Goal: Task Accomplishment & Management: Manage account settings

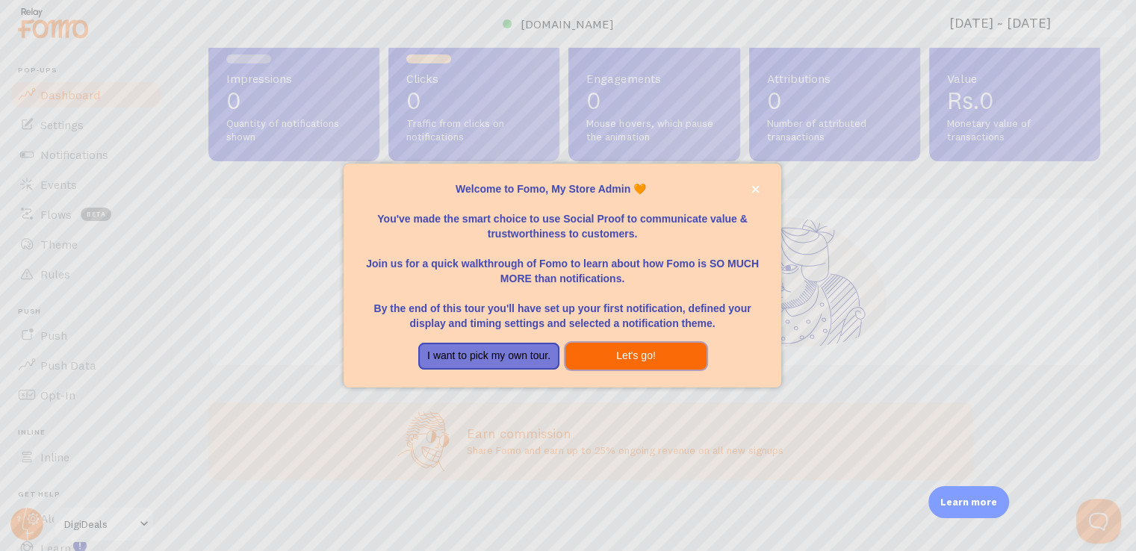
click at [626, 349] on button "Let's go!" at bounding box center [635, 356] width 141 height 27
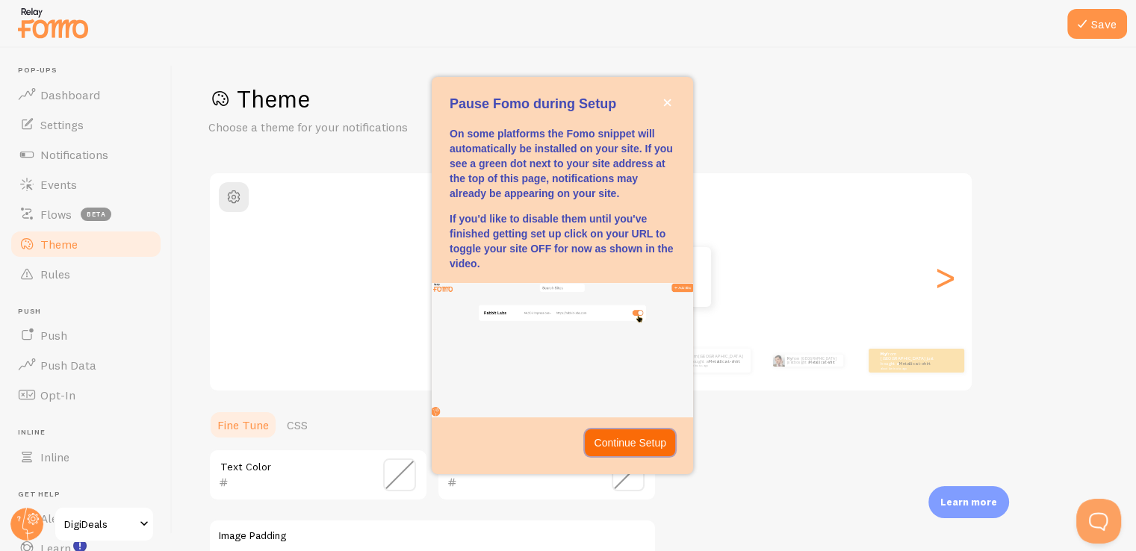
click at [634, 437] on p "Continue Setup" at bounding box center [630, 442] width 72 height 15
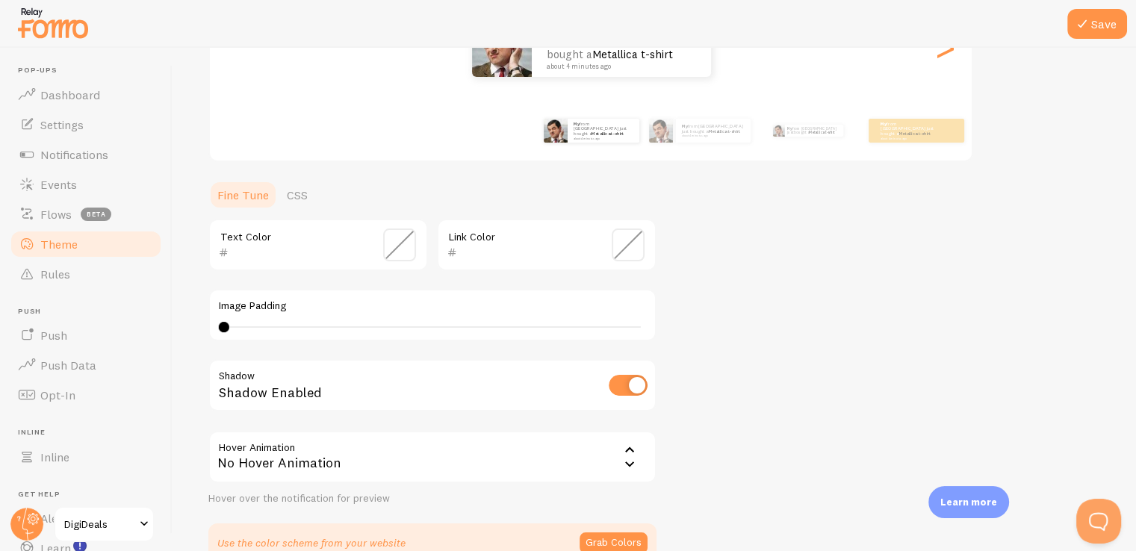
scroll to position [236, 0]
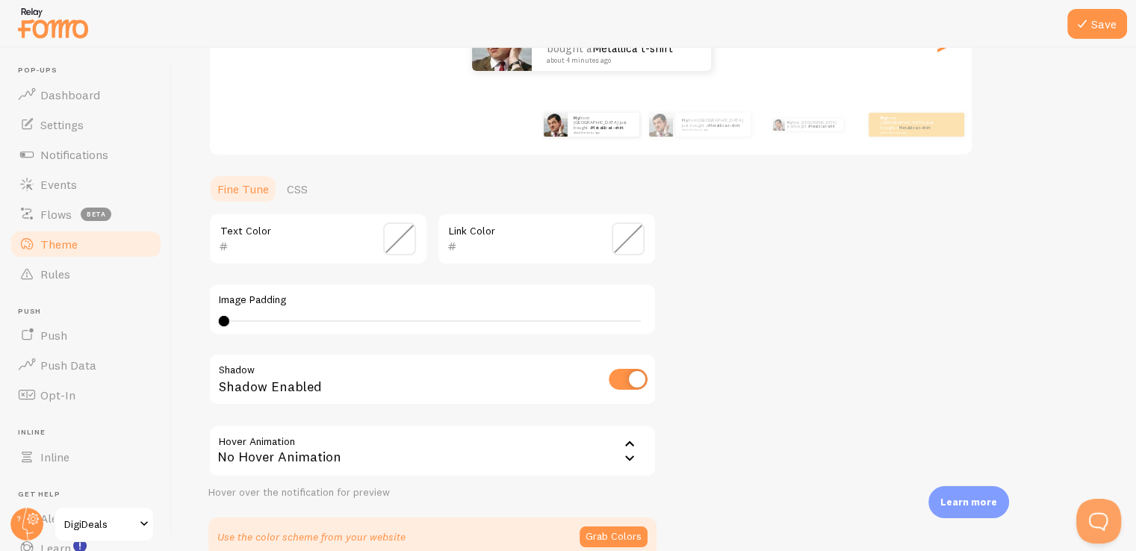
click at [408, 237] on span at bounding box center [399, 239] width 33 height 33
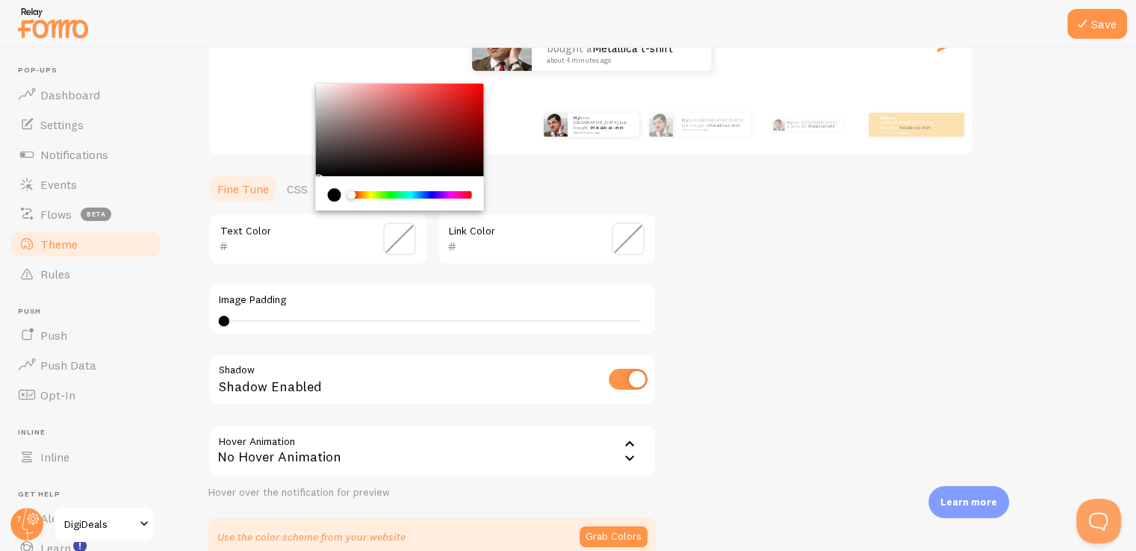
click at [323, 90] on div "Chrome color picker" at bounding box center [400, 130] width 168 height 93
click at [320, 165] on div "Chrome color picker" at bounding box center [400, 130] width 168 height 93
type input "1C1B1B"
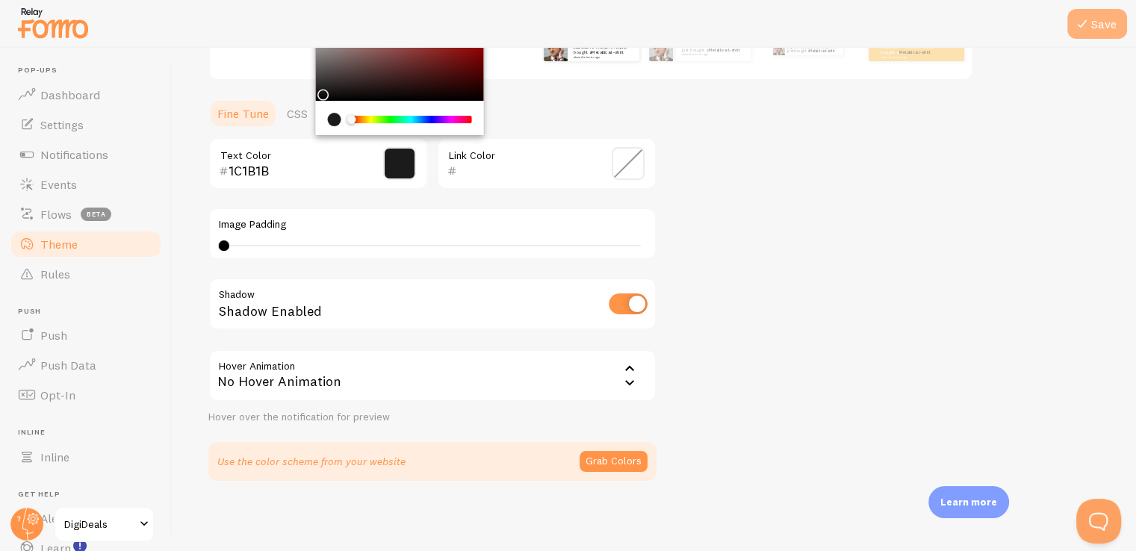
click at [1099, 28] on button "Save" at bounding box center [1097, 24] width 60 height 30
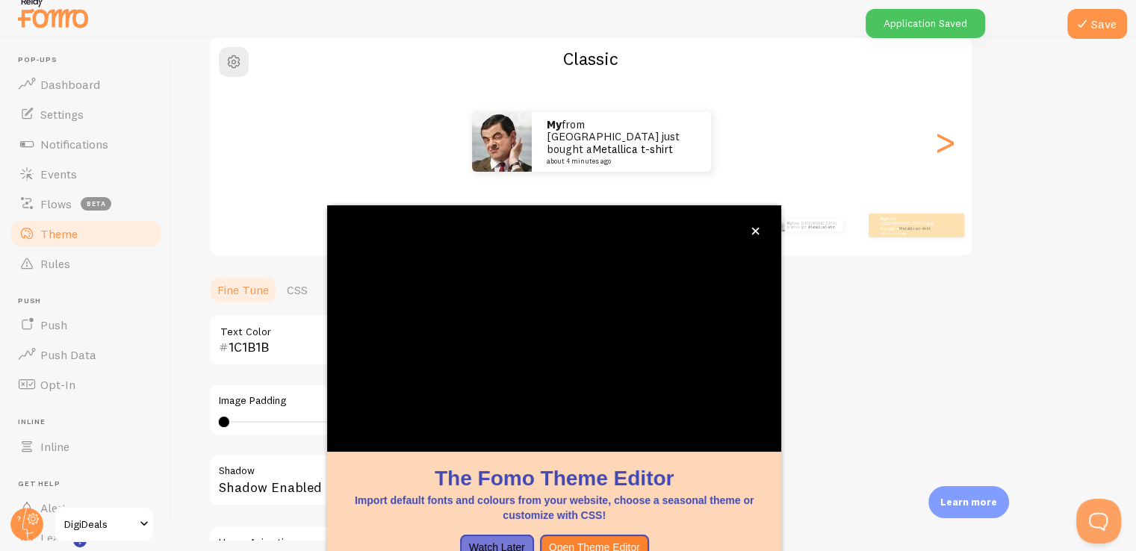
scroll to position [125, 0]
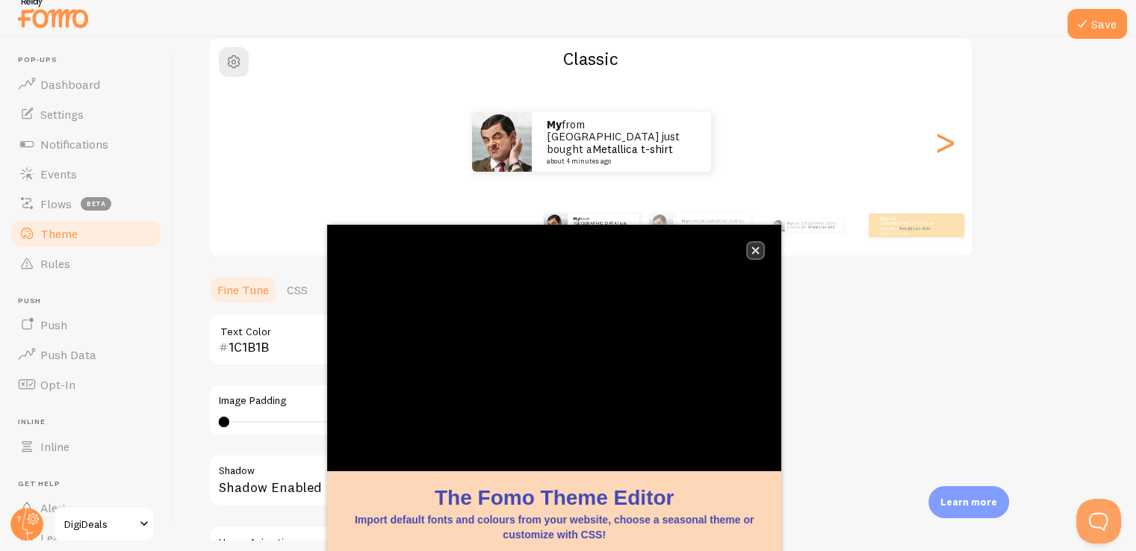
click at [759, 243] on button "close," at bounding box center [755, 251] width 16 height 16
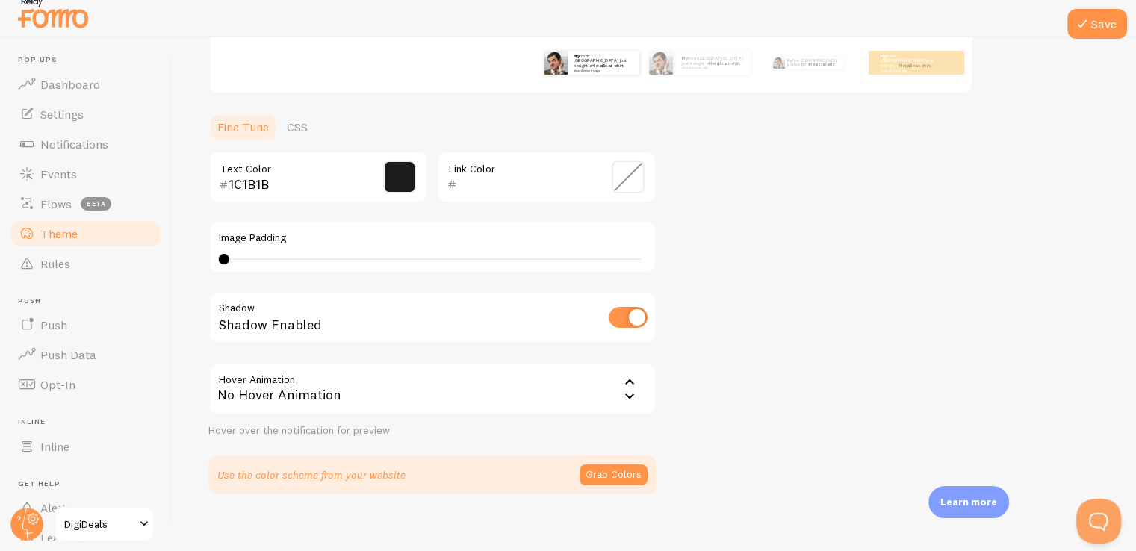
scroll to position [311, 0]
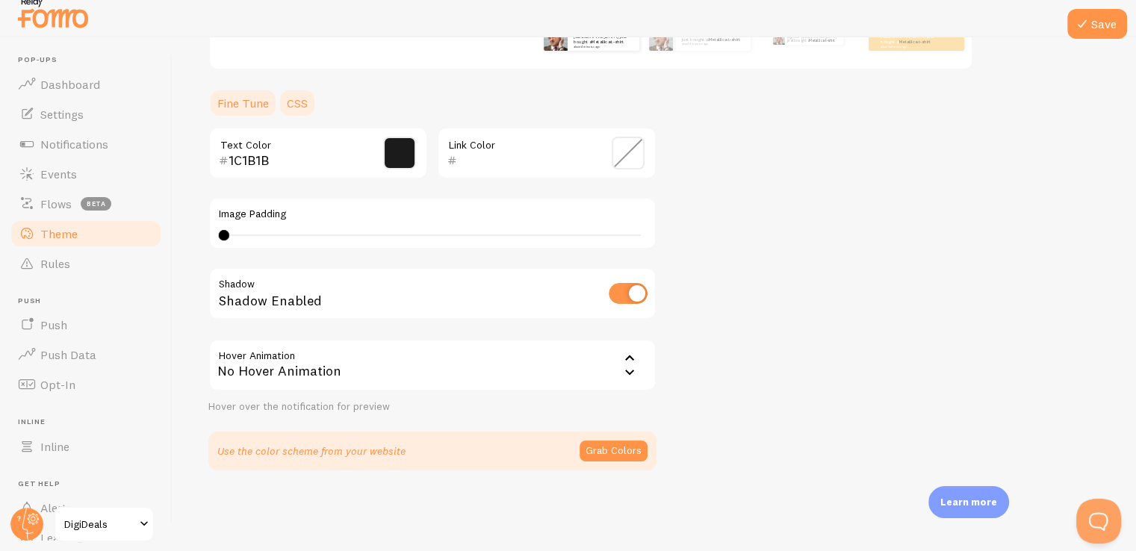
click at [290, 103] on link "CSS" at bounding box center [297, 103] width 39 height 30
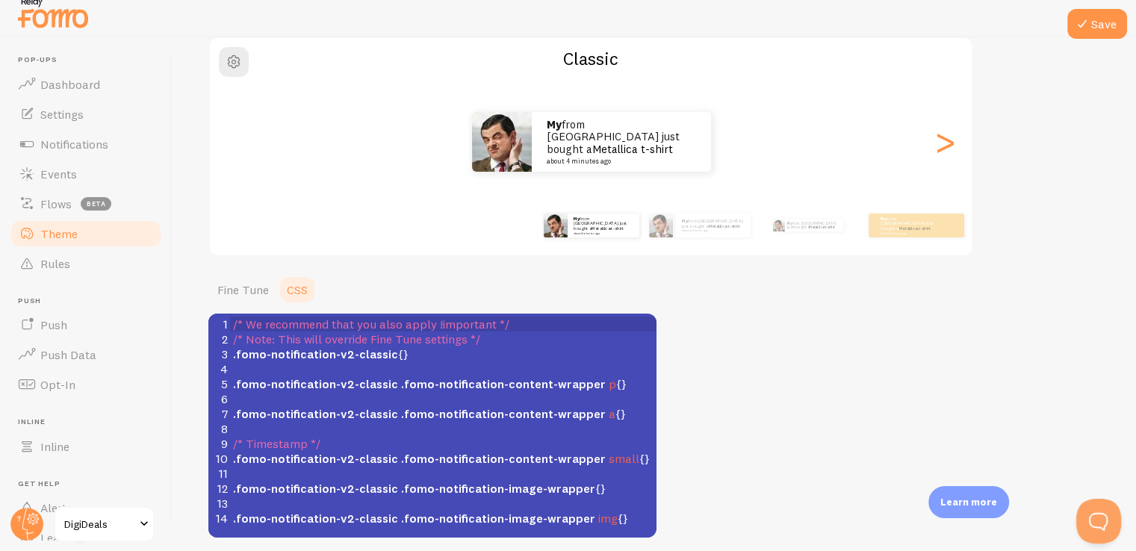
scroll to position [125, 0]
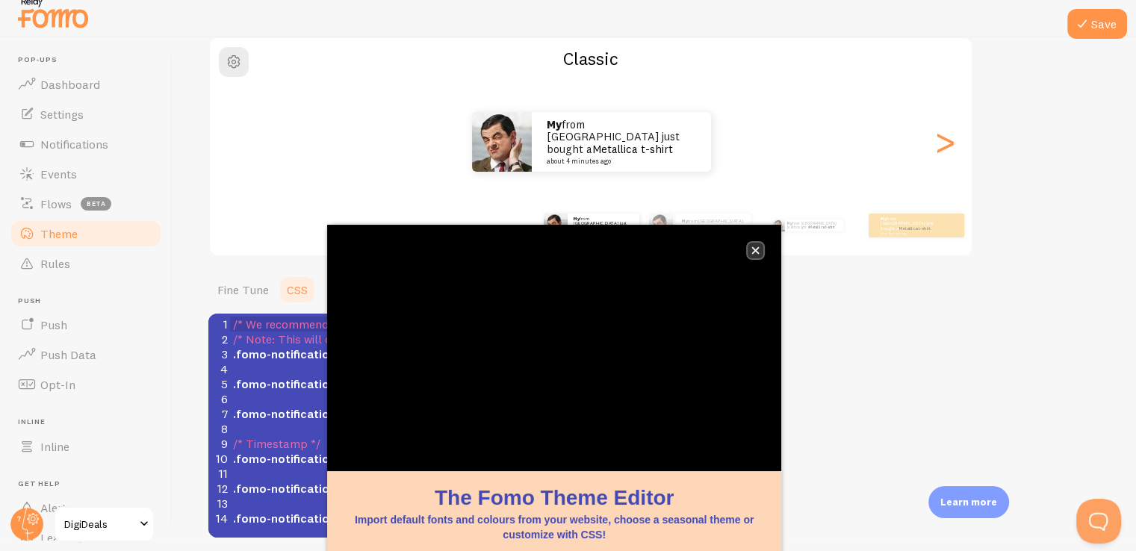
click at [759, 246] on icon "close," at bounding box center [755, 250] width 8 height 8
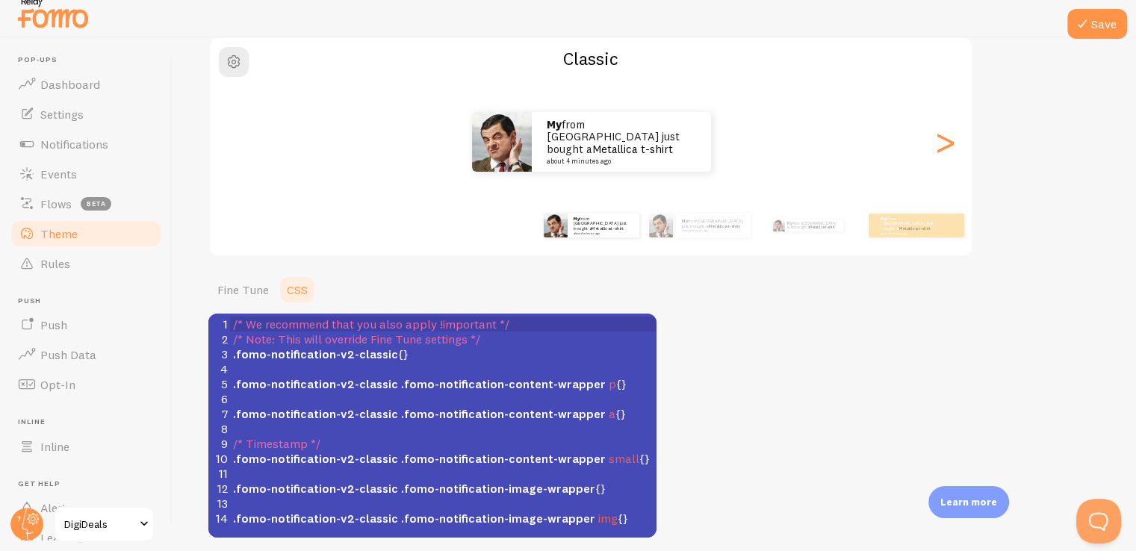
scroll to position [193, 0]
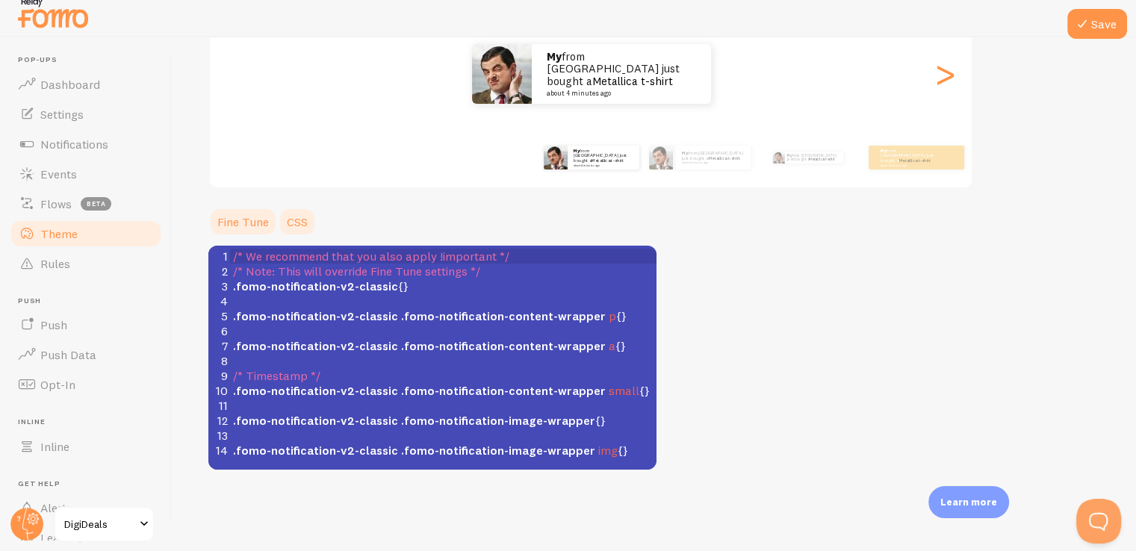
click at [245, 225] on link "Fine Tune" at bounding box center [242, 222] width 69 height 30
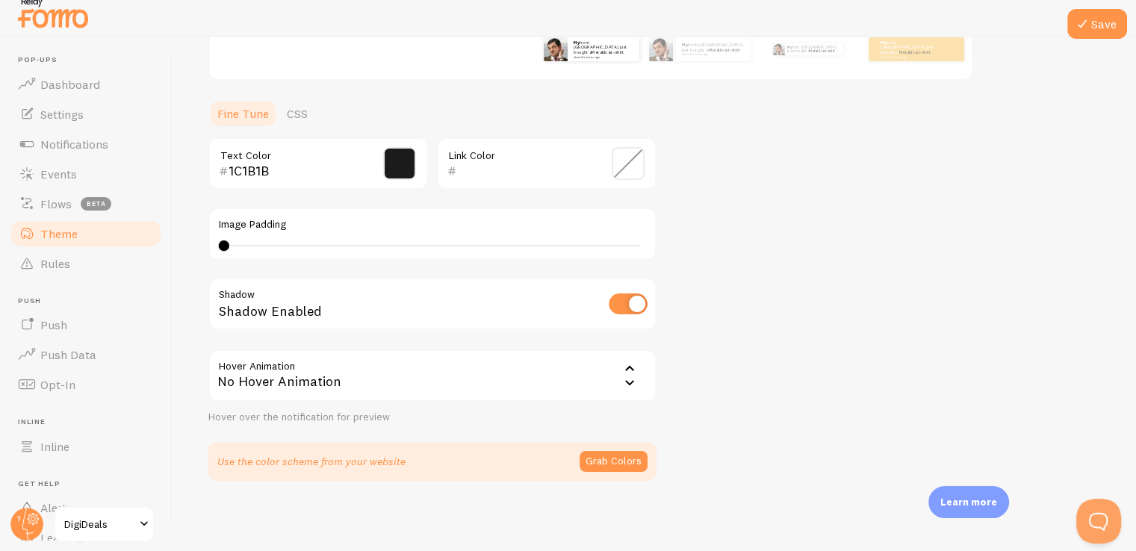
scroll to position [308, 0]
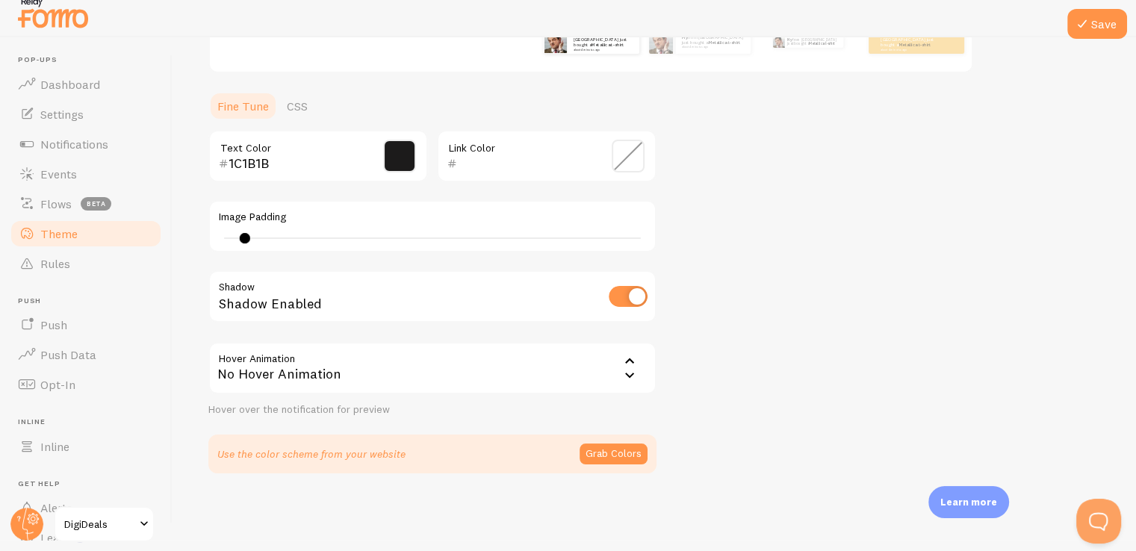
type input "1"
drag, startPoint x: 219, startPoint y: 236, endPoint x: 237, endPoint y: 237, distance: 18.7
click at [237, 237] on div at bounding box center [238, 238] width 10 height 10
click at [305, 352] on div "No Hover Animation" at bounding box center [432, 368] width 448 height 52
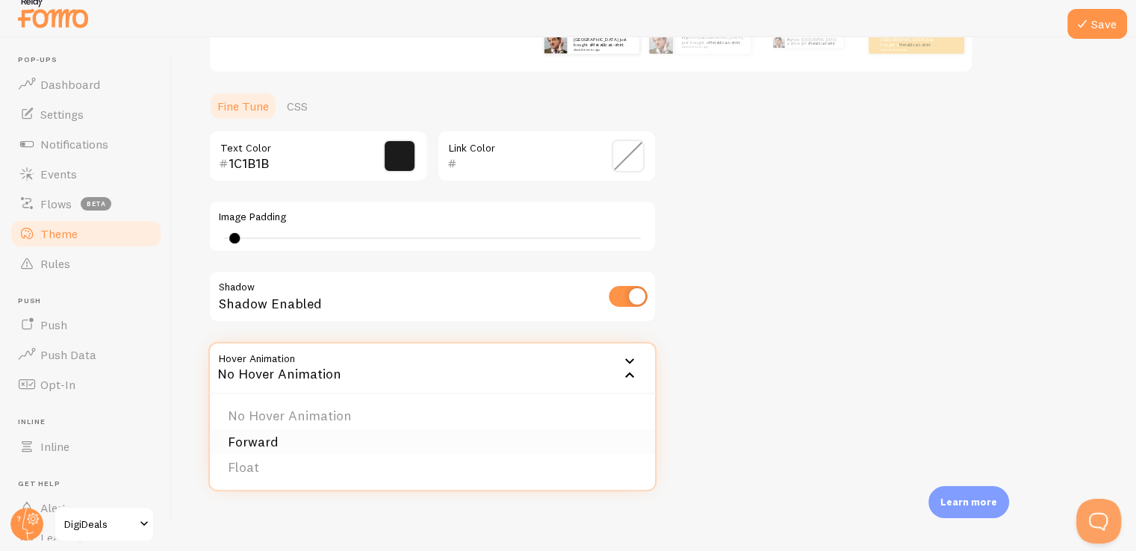
click at [291, 440] on li "Forward" at bounding box center [432, 442] width 445 height 26
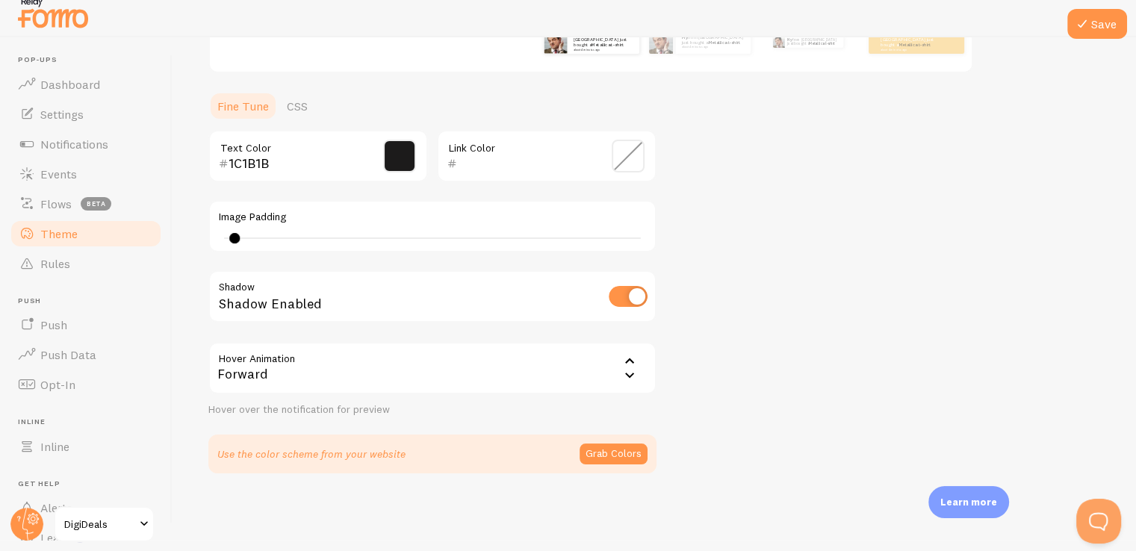
scroll to position [311, 0]
click at [612, 446] on button "Grab Colors" at bounding box center [613, 451] width 68 height 21
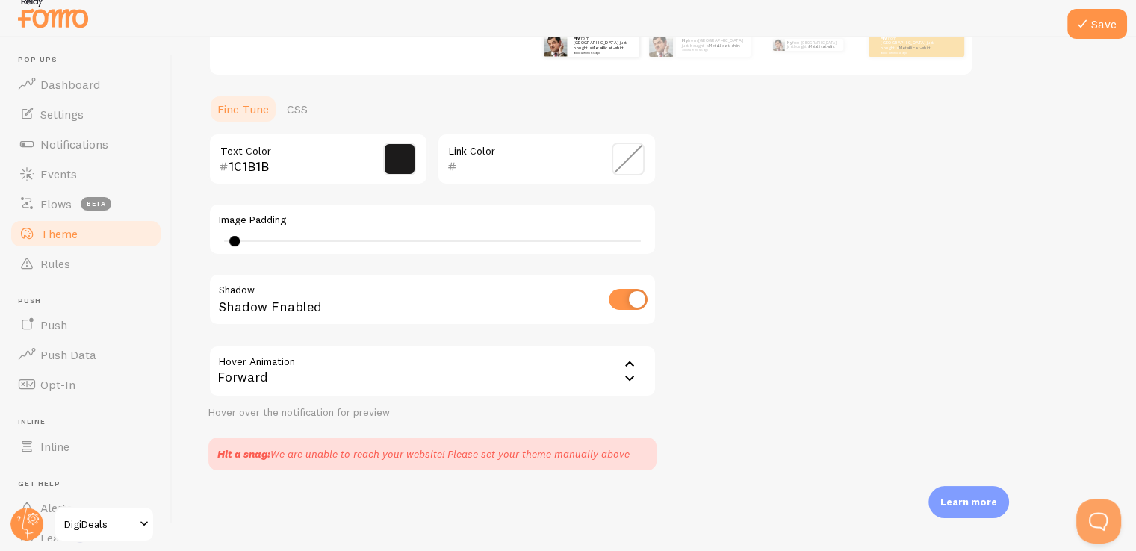
scroll to position [0, 0]
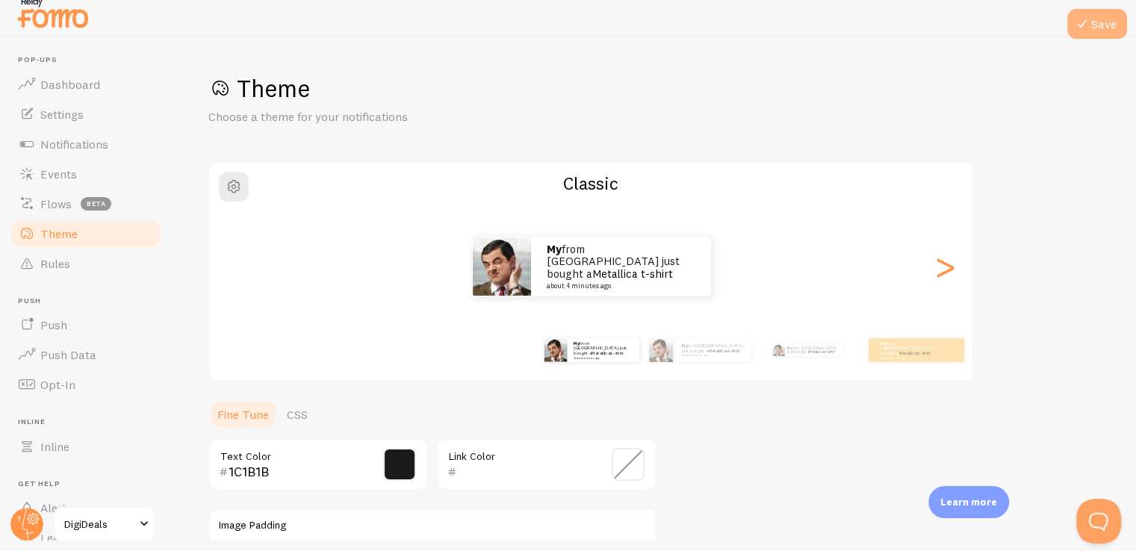
click at [1100, 16] on button "Save" at bounding box center [1097, 24] width 60 height 30
click at [950, 267] on div ">" at bounding box center [945, 267] width 18 height 108
type input "0"
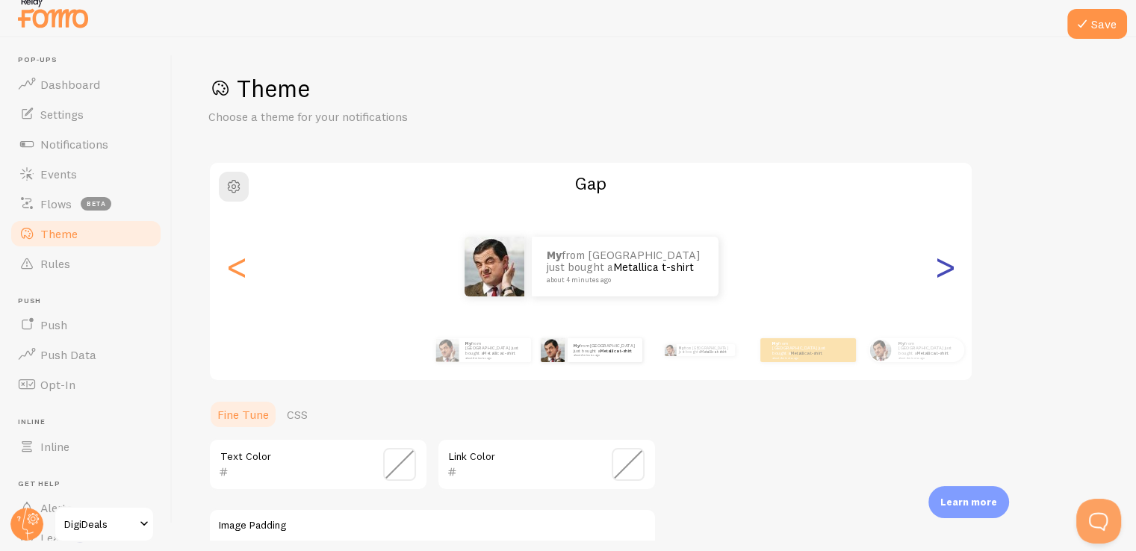
click at [950, 267] on div ">" at bounding box center [945, 267] width 18 height 108
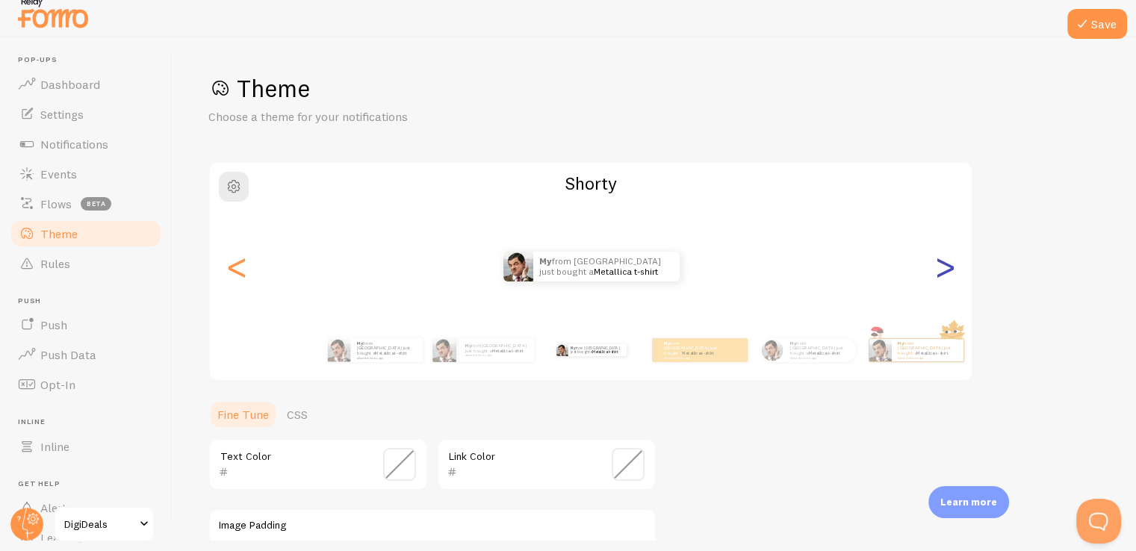
click at [950, 267] on div ">" at bounding box center [945, 267] width 18 height 108
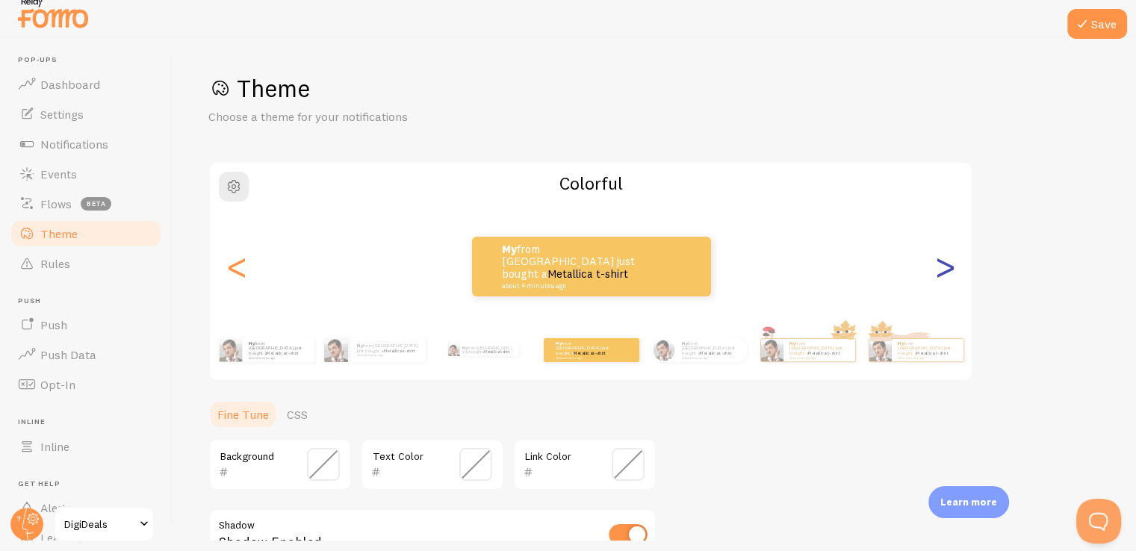
click at [947, 268] on div ">" at bounding box center [945, 267] width 18 height 108
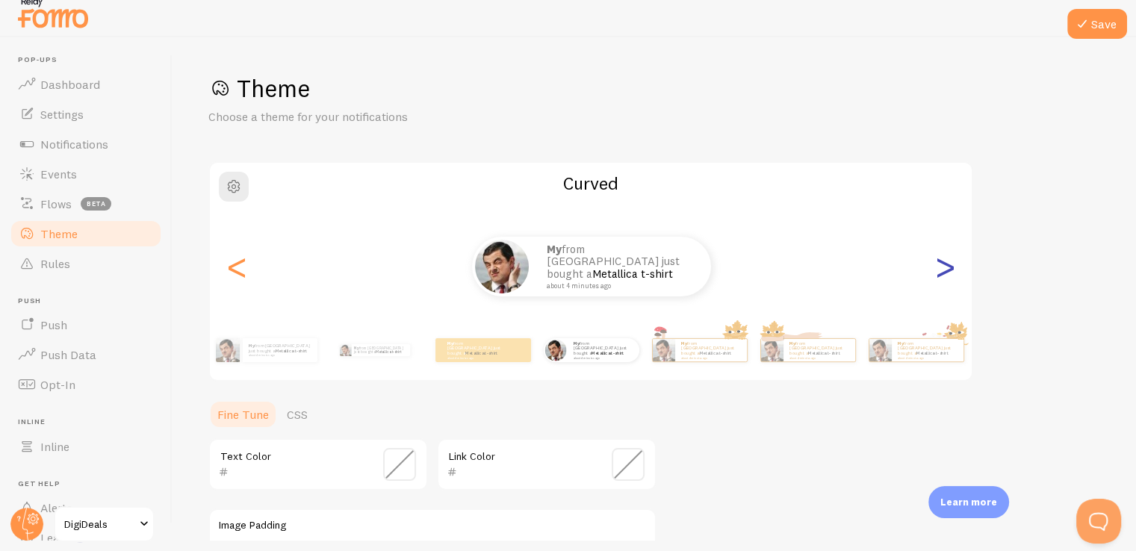
click at [947, 268] on div ">" at bounding box center [945, 267] width 18 height 108
type input "0"
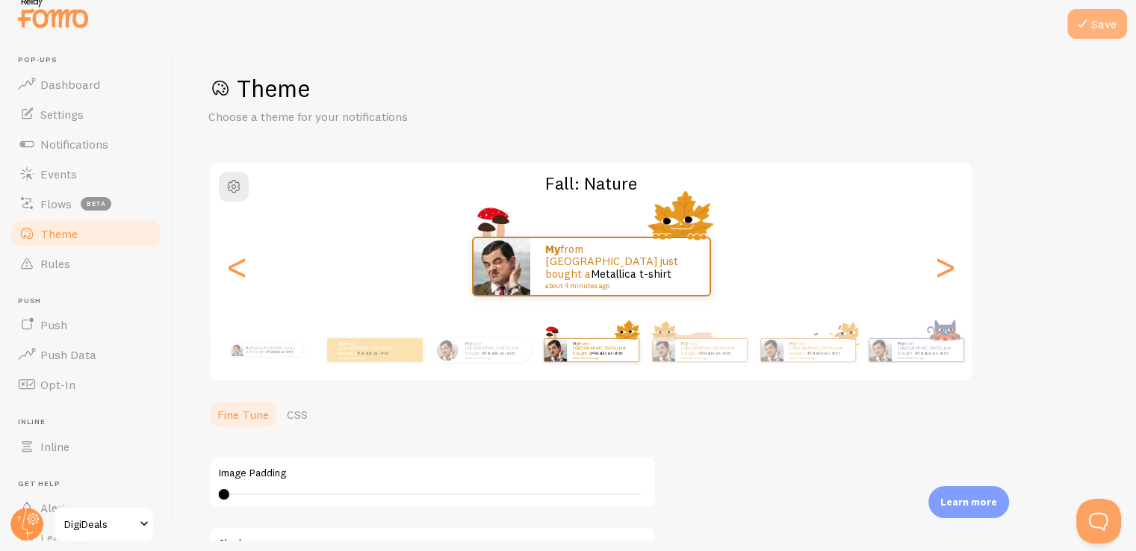
click at [1102, 17] on button "Save" at bounding box center [1097, 24] width 60 height 30
click at [953, 271] on div ">" at bounding box center [945, 267] width 18 height 108
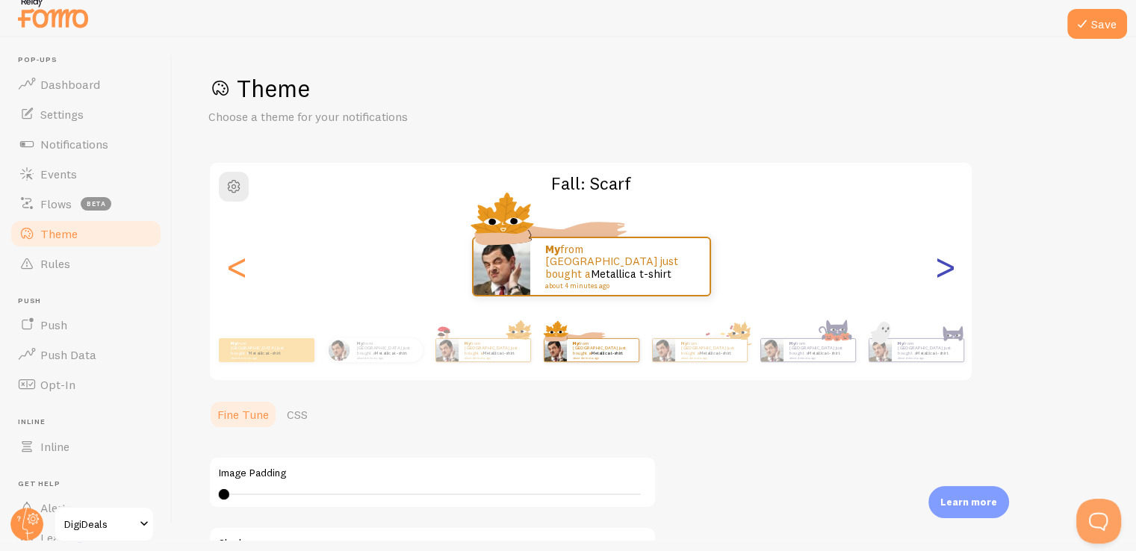
click at [953, 271] on div ">" at bounding box center [945, 267] width 18 height 108
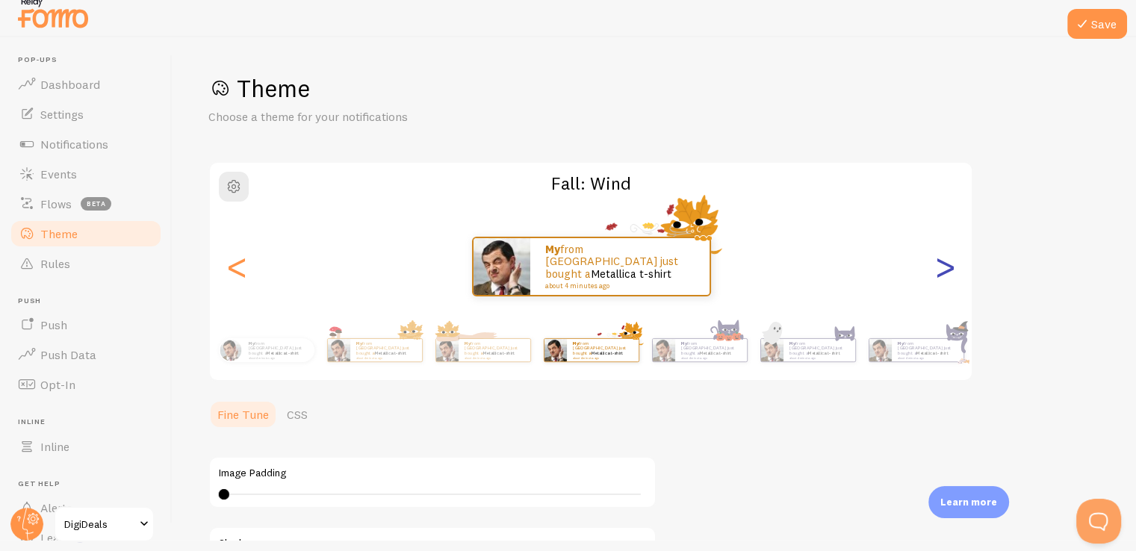
click at [953, 271] on div ">" at bounding box center [945, 267] width 18 height 108
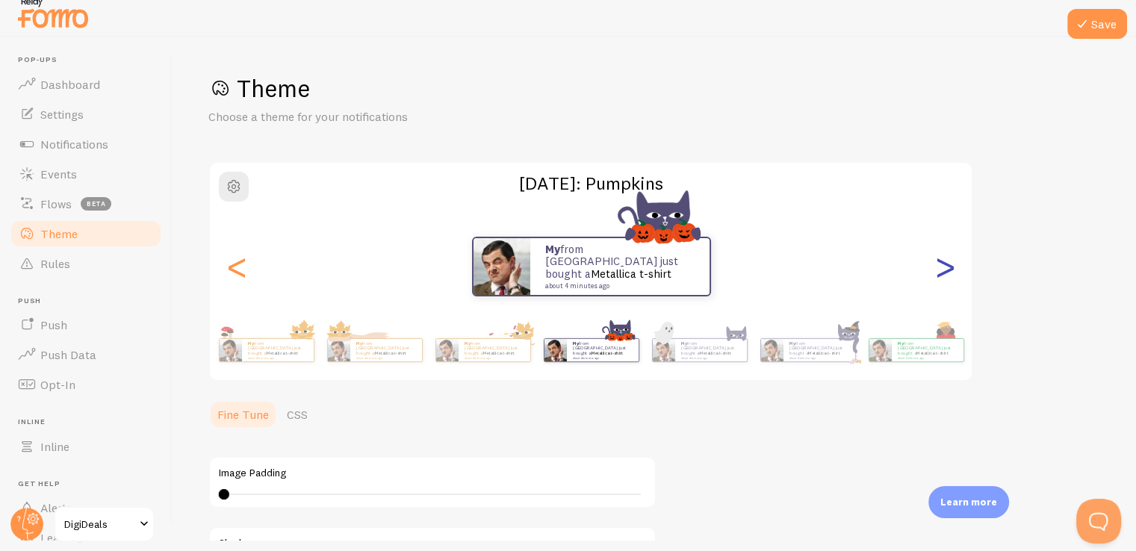
click at [953, 271] on div ">" at bounding box center [945, 267] width 18 height 108
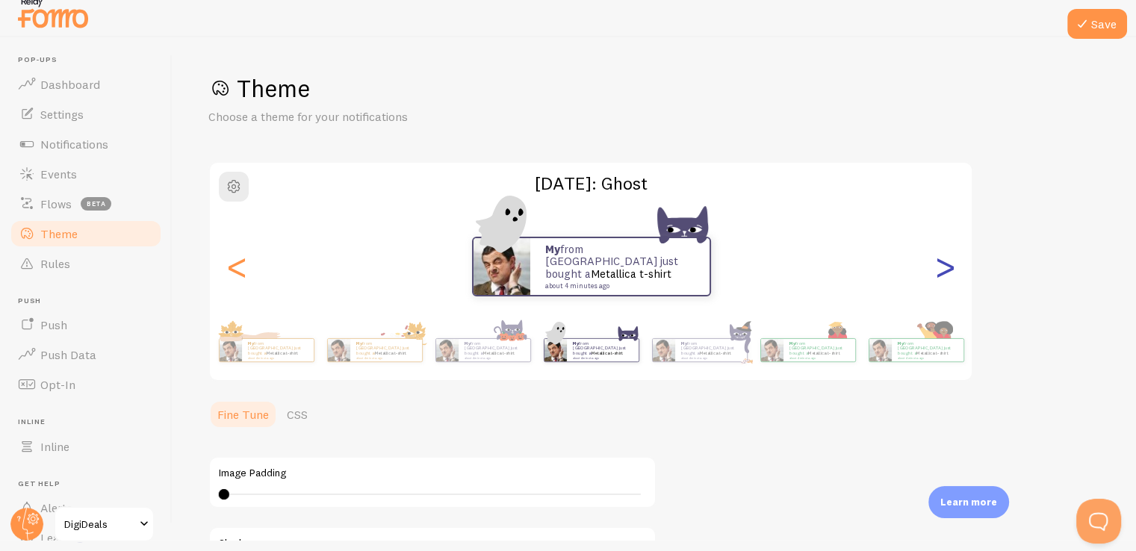
click at [953, 271] on div ">" at bounding box center [945, 267] width 18 height 108
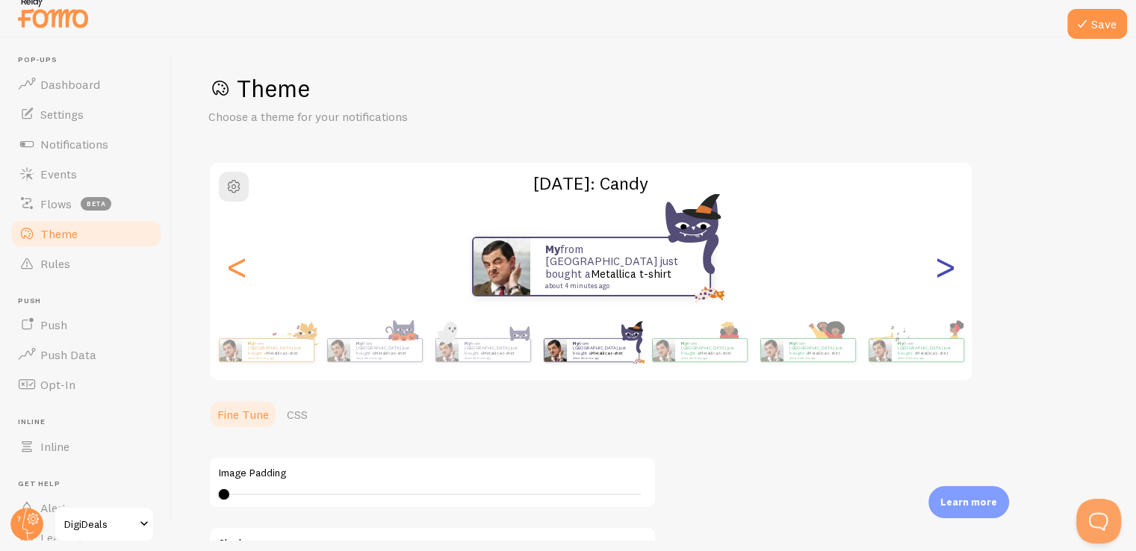
click at [953, 271] on div ">" at bounding box center [945, 267] width 18 height 108
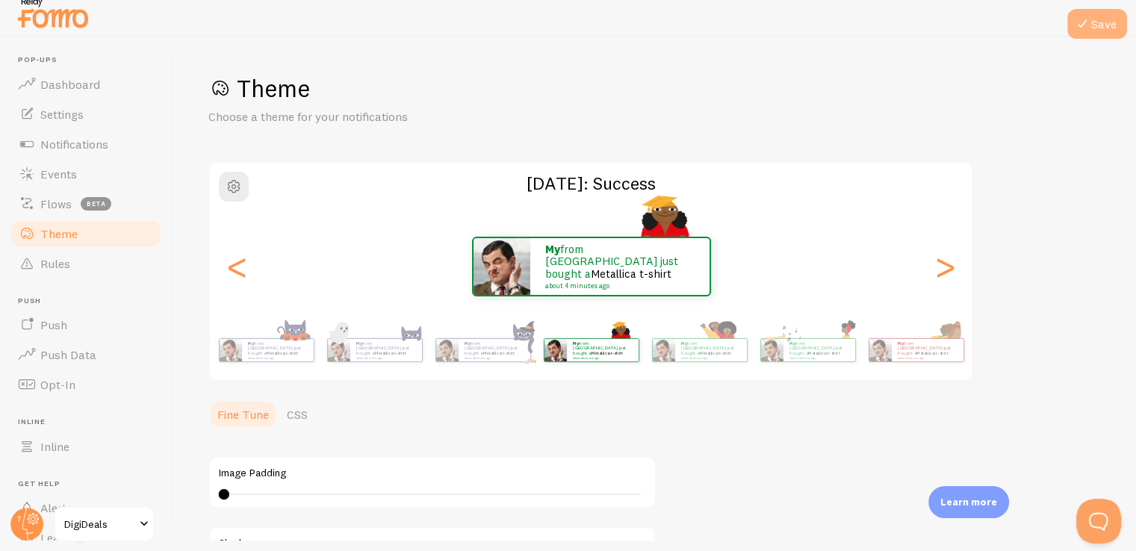
click at [1097, 20] on button "Save" at bounding box center [1097, 24] width 60 height 30
click at [1108, 34] on button "Save" at bounding box center [1097, 24] width 60 height 30
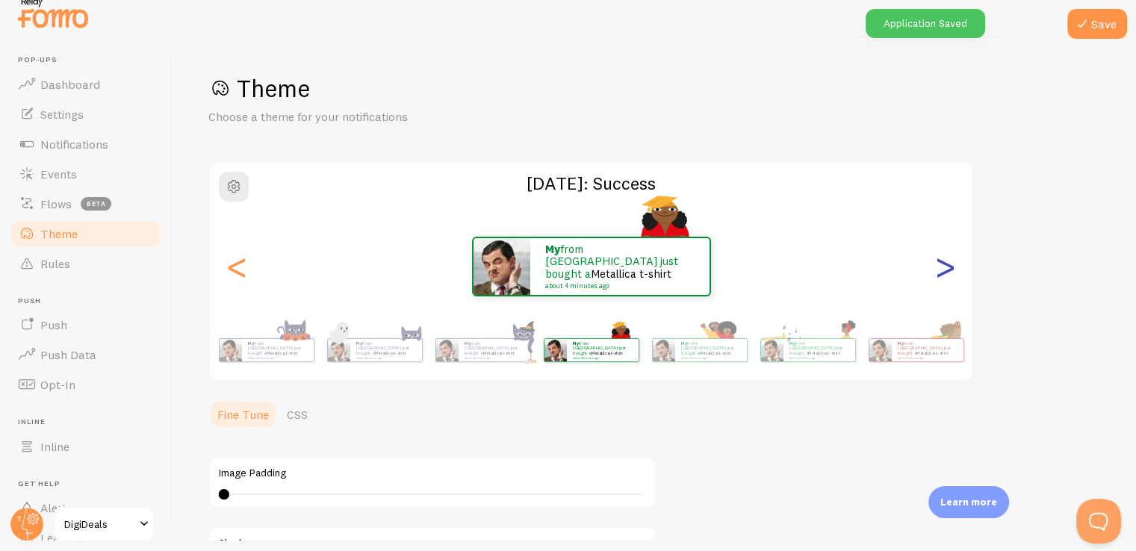
click at [942, 266] on div ">" at bounding box center [945, 267] width 18 height 108
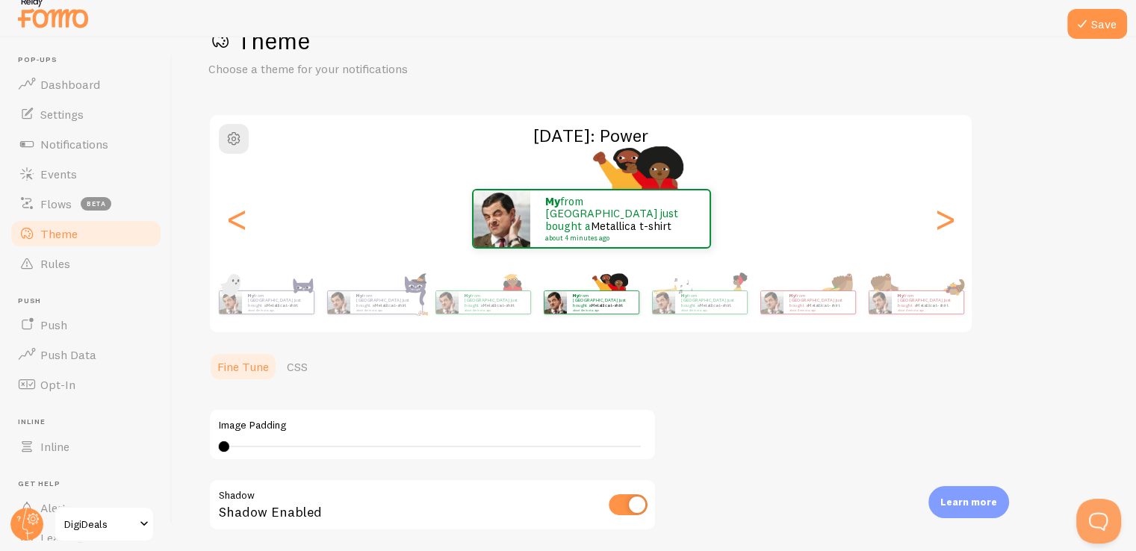
scroll to position [37, 0]
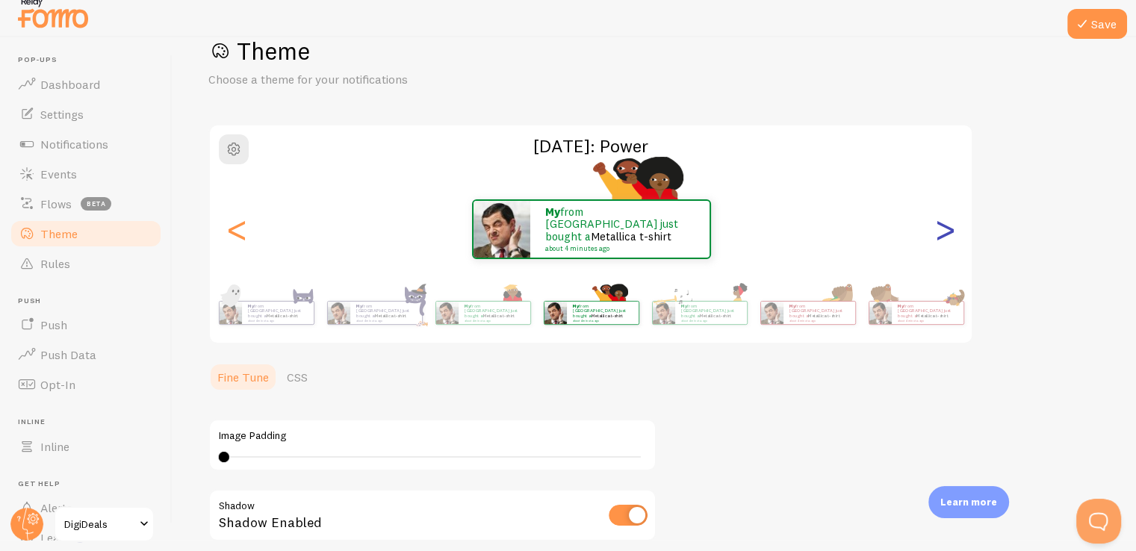
click at [950, 228] on div ">" at bounding box center [945, 229] width 18 height 108
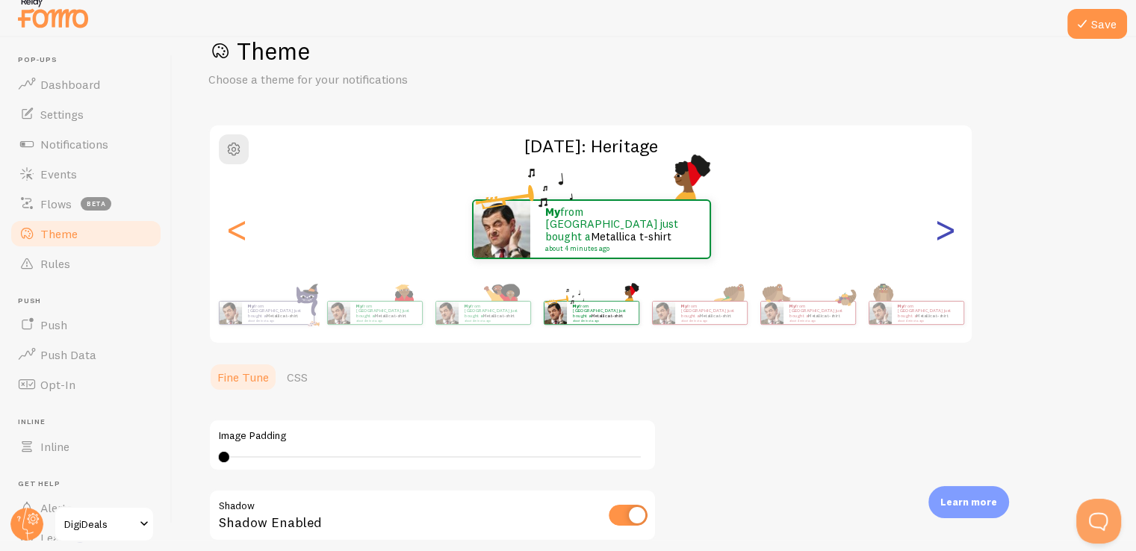
click at [950, 228] on div ">" at bounding box center [945, 229] width 18 height 108
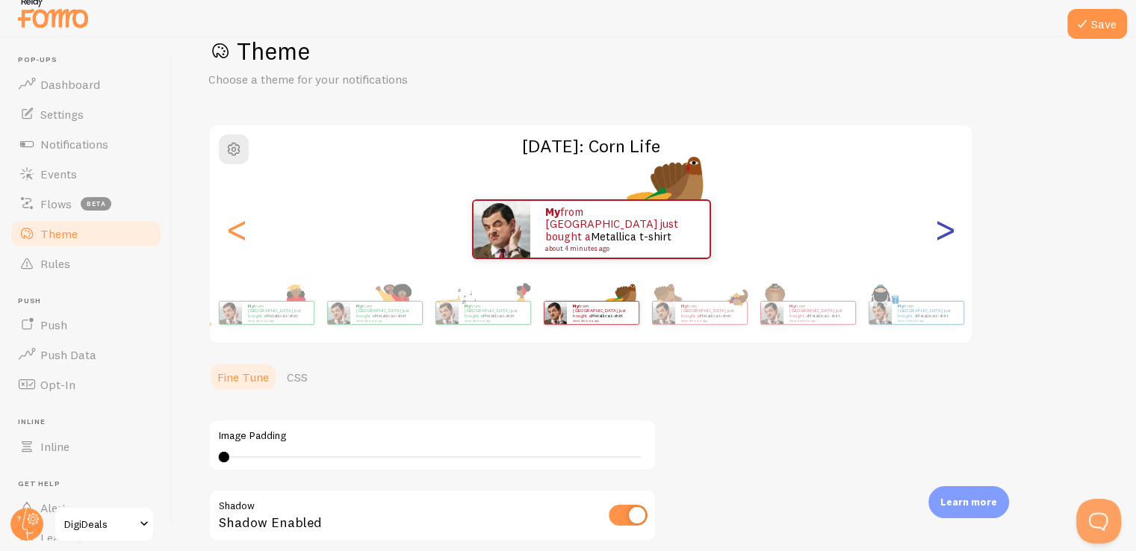
click at [950, 228] on div ">" at bounding box center [945, 229] width 18 height 108
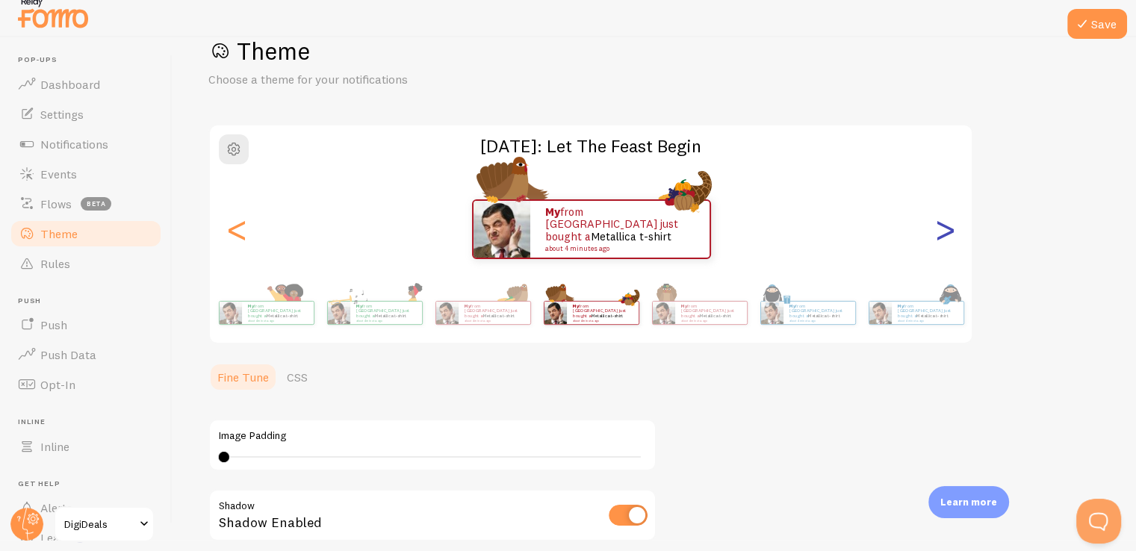
click at [950, 228] on div ">" at bounding box center [945, 229] width 18 height 108
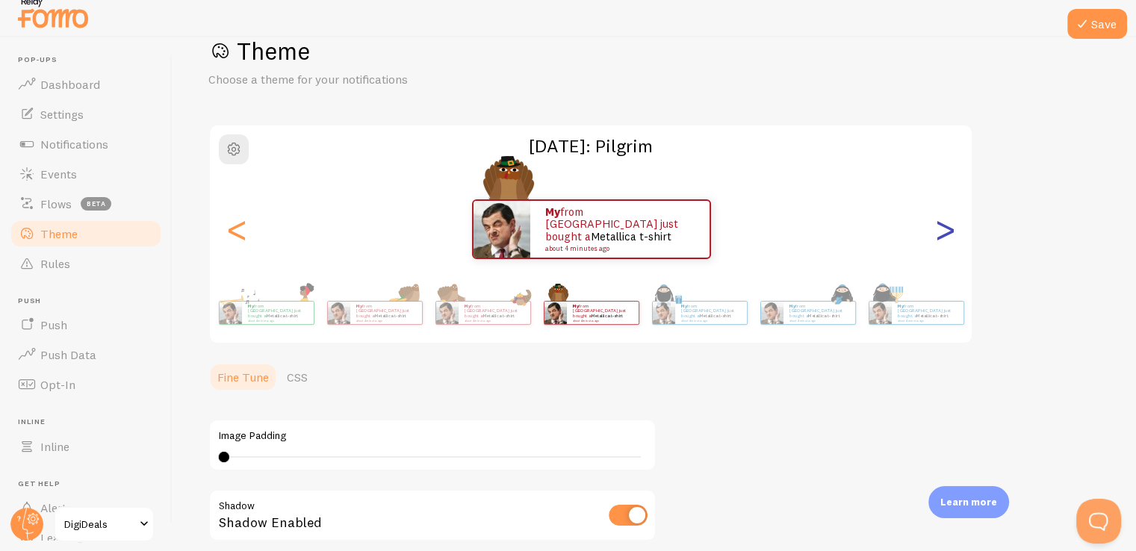
click at [950, 228] on div ">" at bounding box center [945, 229] width 18 height 108
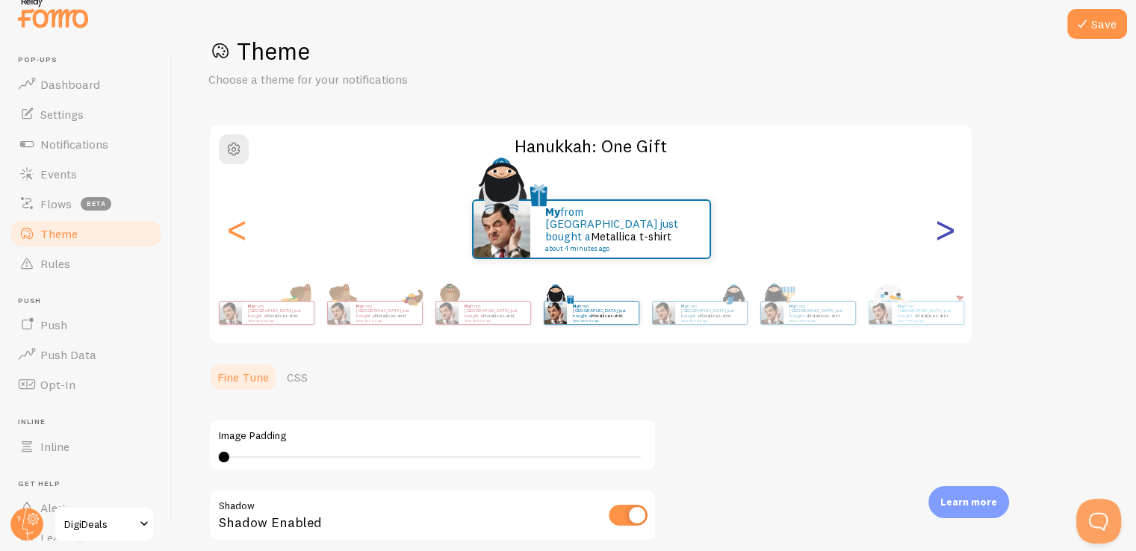
click at [950, 228] on div ">" at bounding box center [945, 229] width 18 height 108
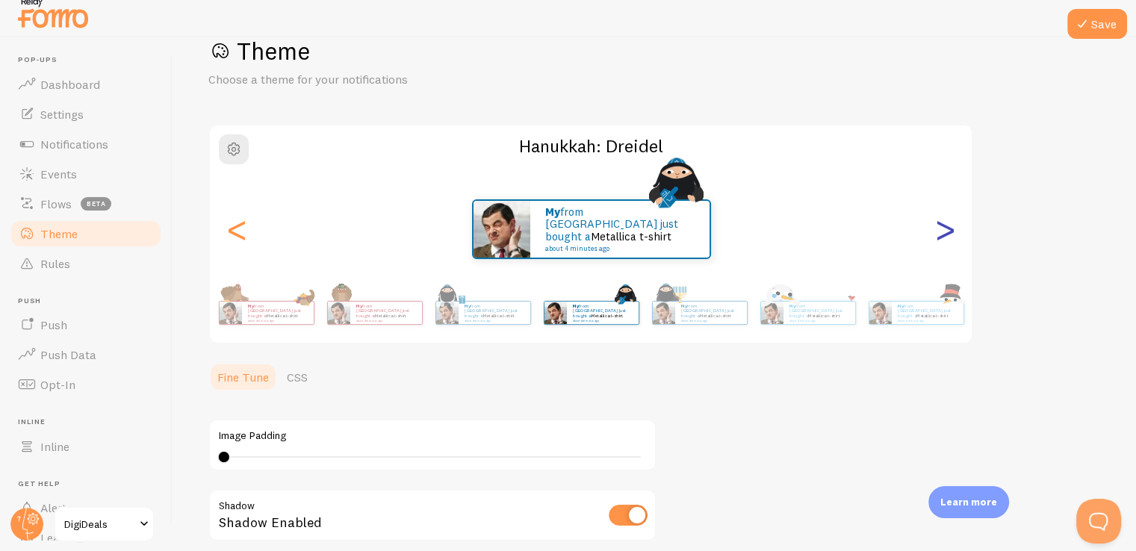
click at [950, 228] on div ">" at bounding box center [945, 229] width 18 height 108
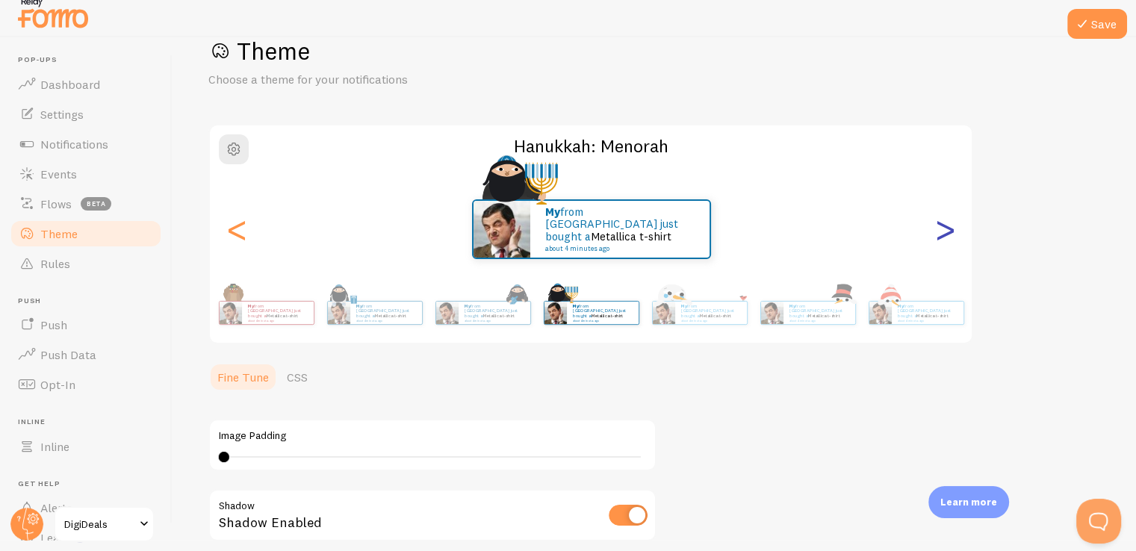
click at [950, 228] on div ">" at bounding box center [945, 229] width 18 height 108
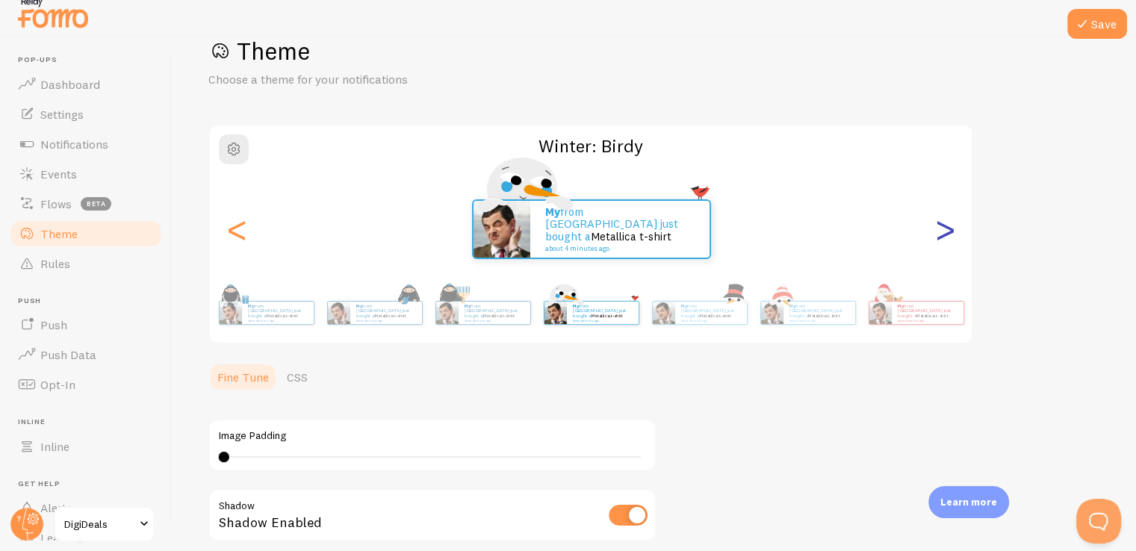
click at [950, 228] on div ">" at bounding box center [945, 229] width 18 height 108
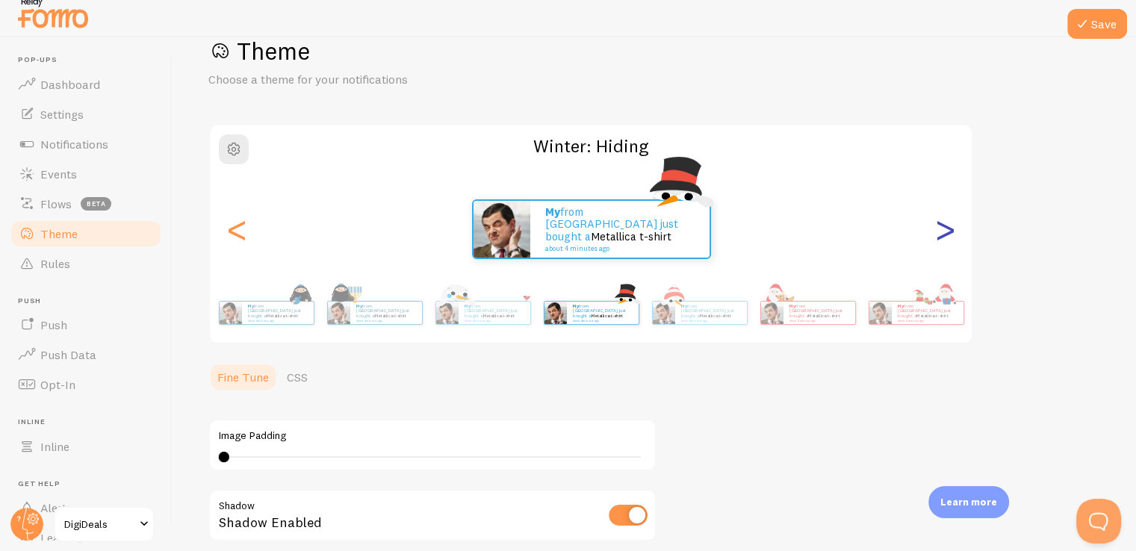
click at [950, 228] on div ">" at bounding box center [945, 229] width 18 height 108
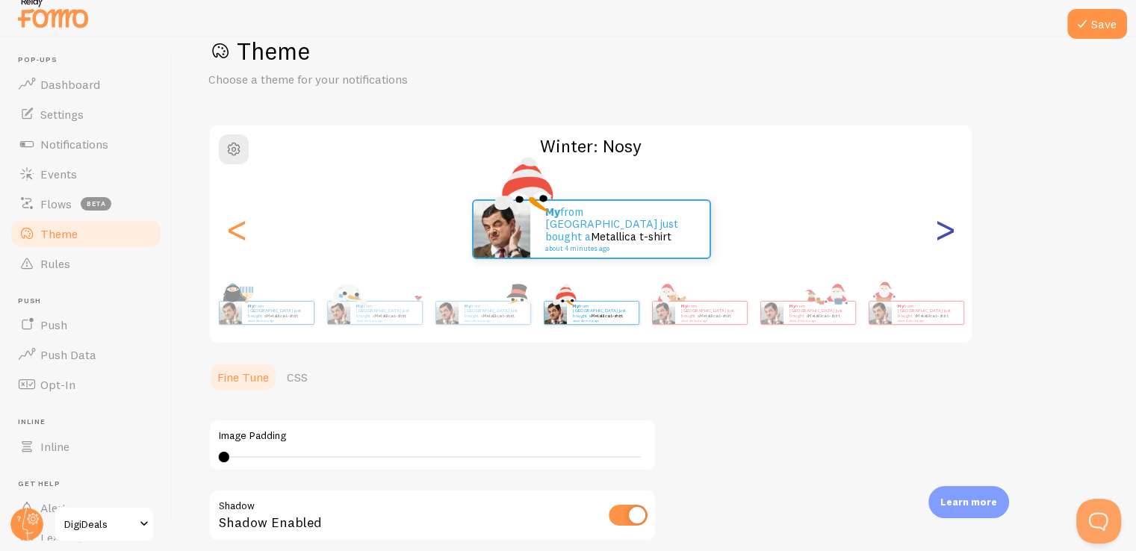
click at [950, 228] on div ">" at bounding box center [945, 229] width 18 height 108
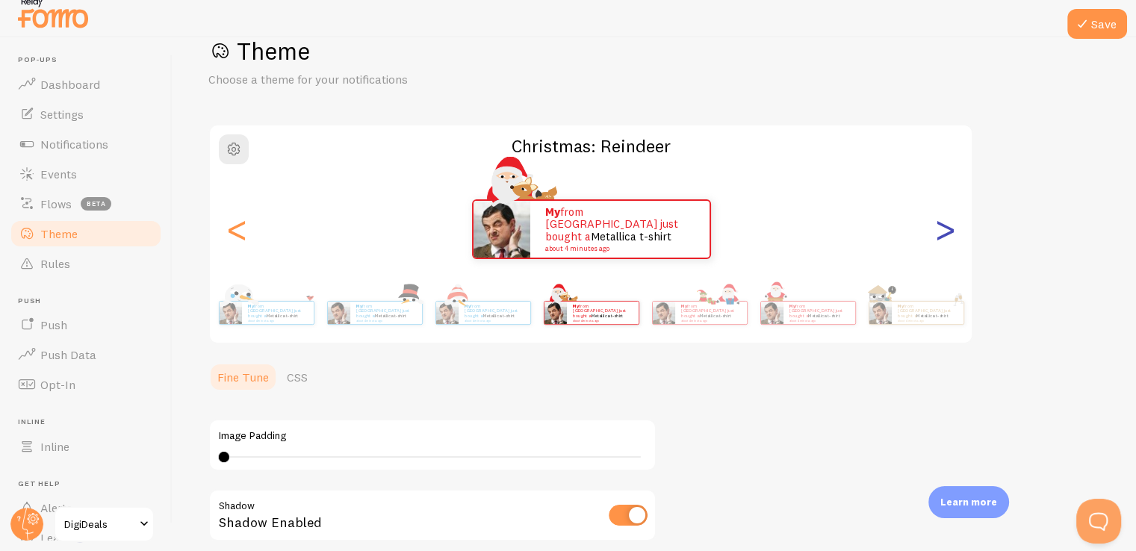
click at [950, 228] on div ">" at bounding box center [945, 229] width 18 height 108
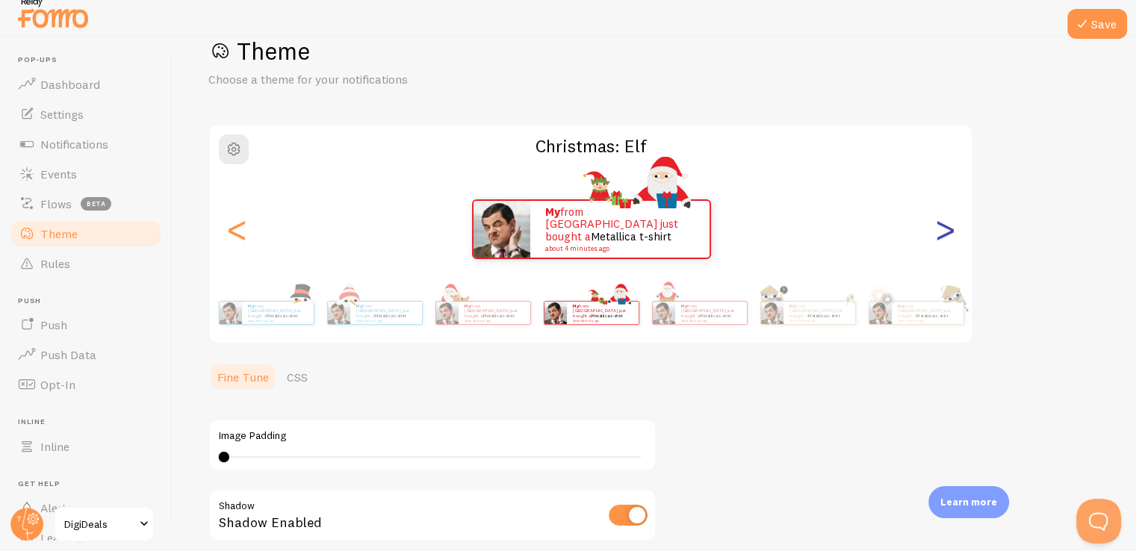
click at [950, 228] on div ">" at bounding box center [945, 229] width 18 height 108
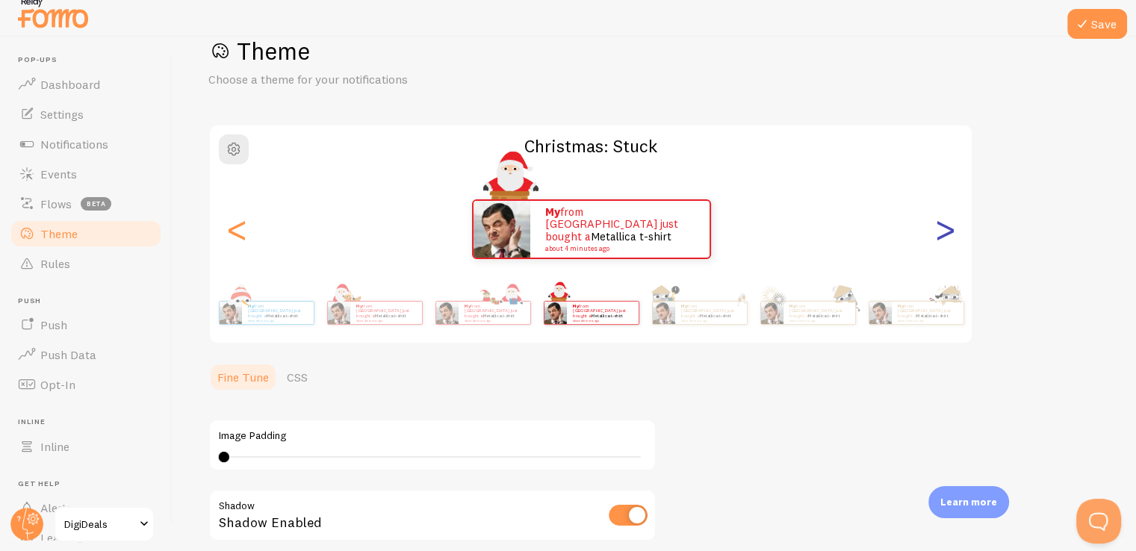
click at [950, 228] on div ">" at bounding box center [945, 229] width 18 height 108
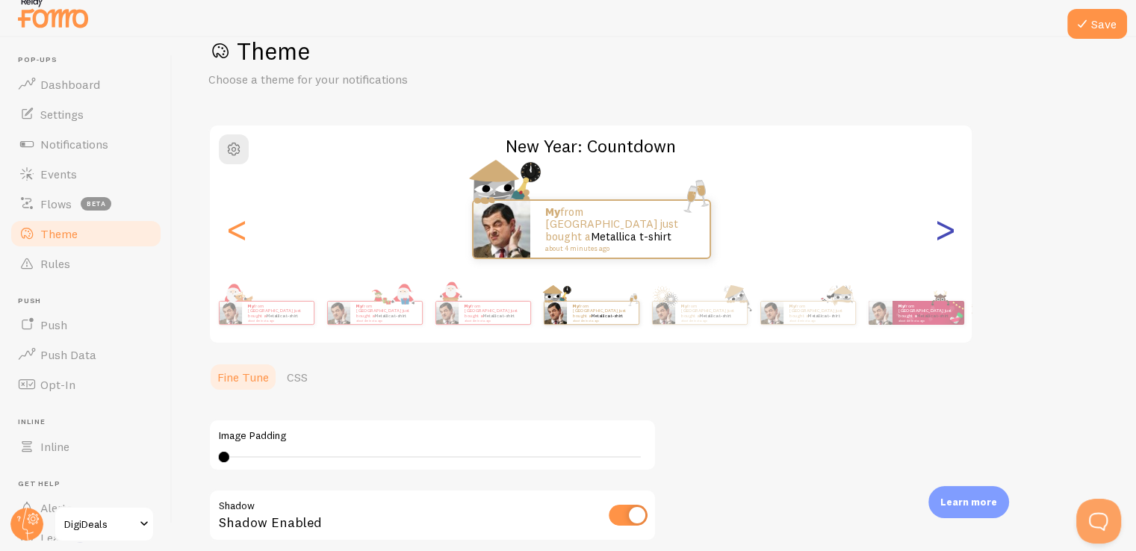
click at [950, 240] on div ">" at bounding box center [945, 229] width 18 height 108
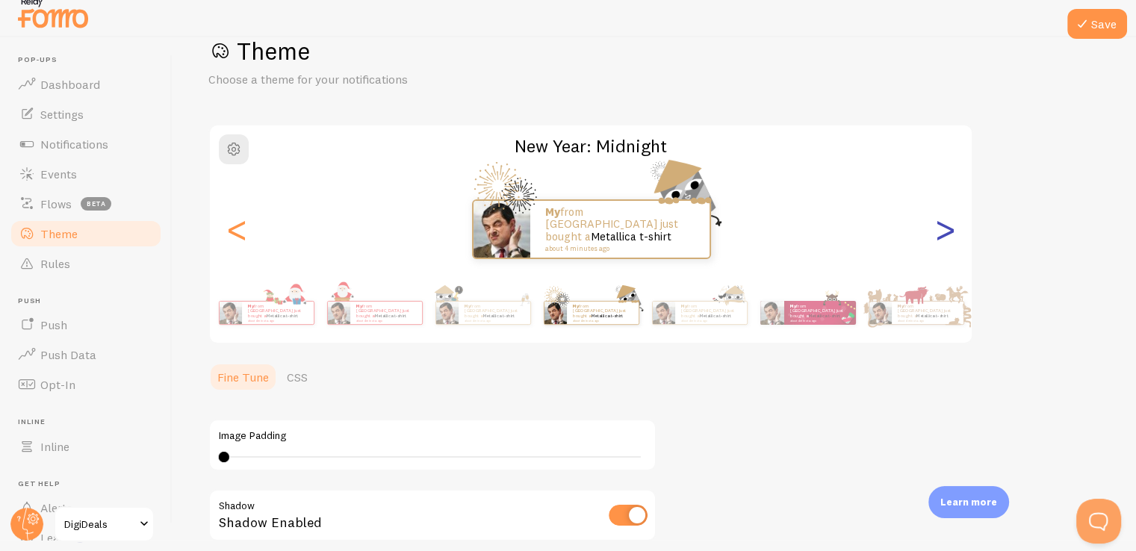
click at [950, 240] on div ">" at bounding box center [945, 229] width 18 height 108
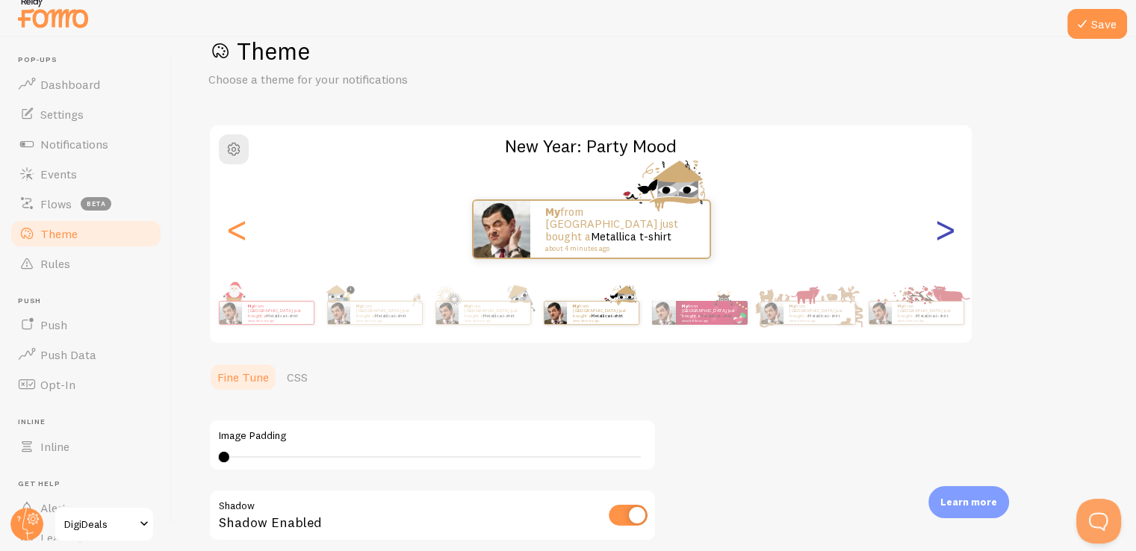
click at [941, 229] on div ">" at bounding box center [945, 229] width 18 height 108
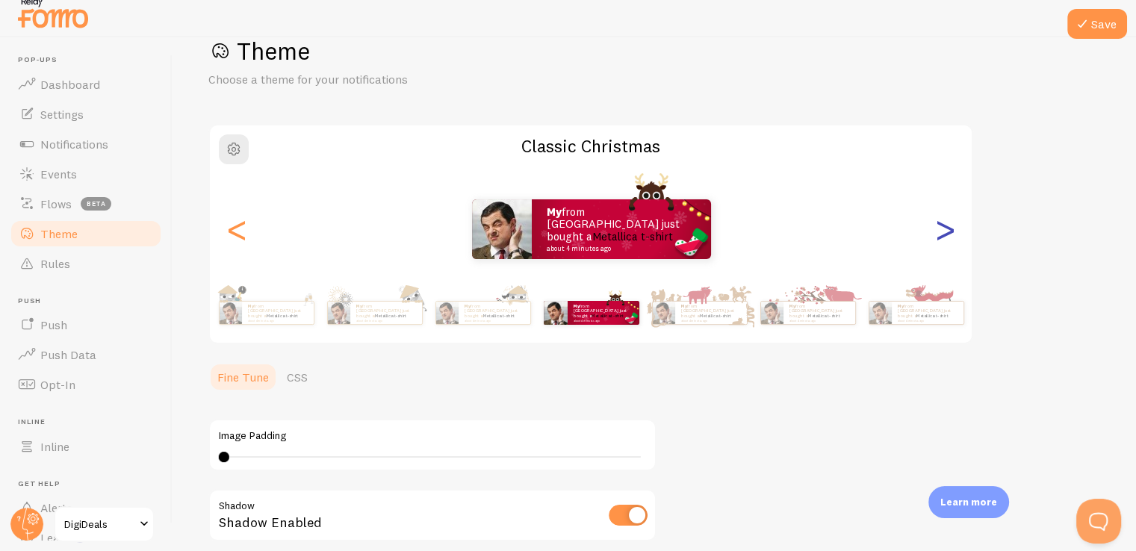
click at [941, 229] on div ">" at bounding box center [945, 229] width 18 height 108
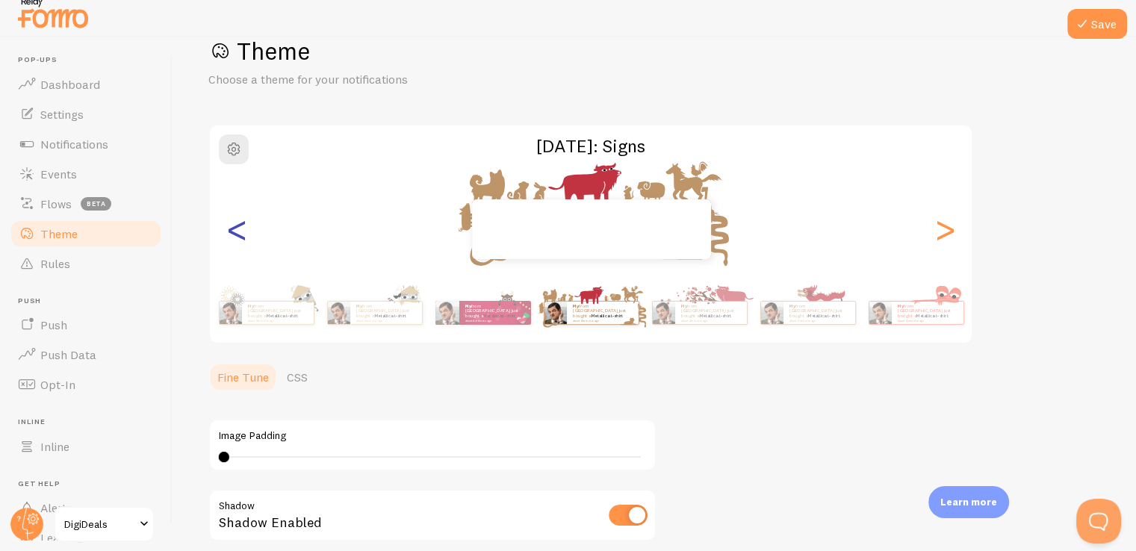
click at [231, 233] on div "<" at bounding box center [237, 229] width 18 height 108
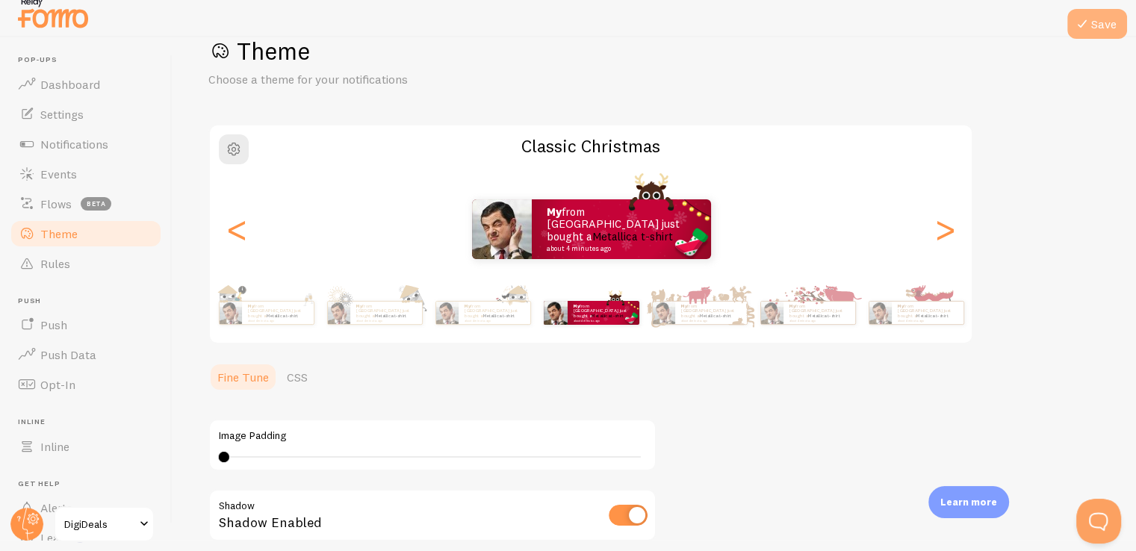
click at [1095, 16] on button "Save" at bounding box center [1097, 24] width 60 height 30
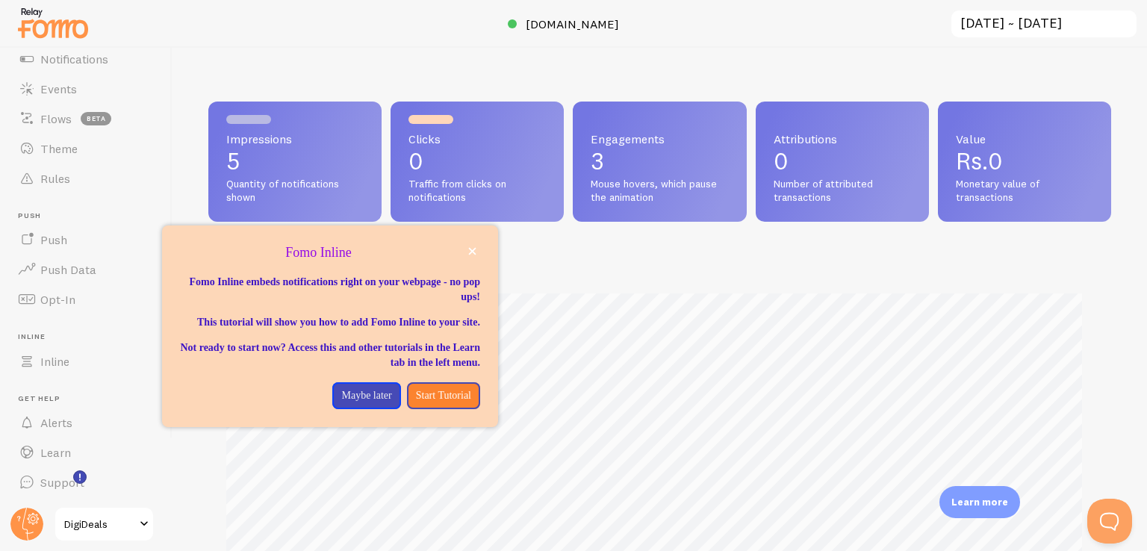
scroll to position [96, 0]
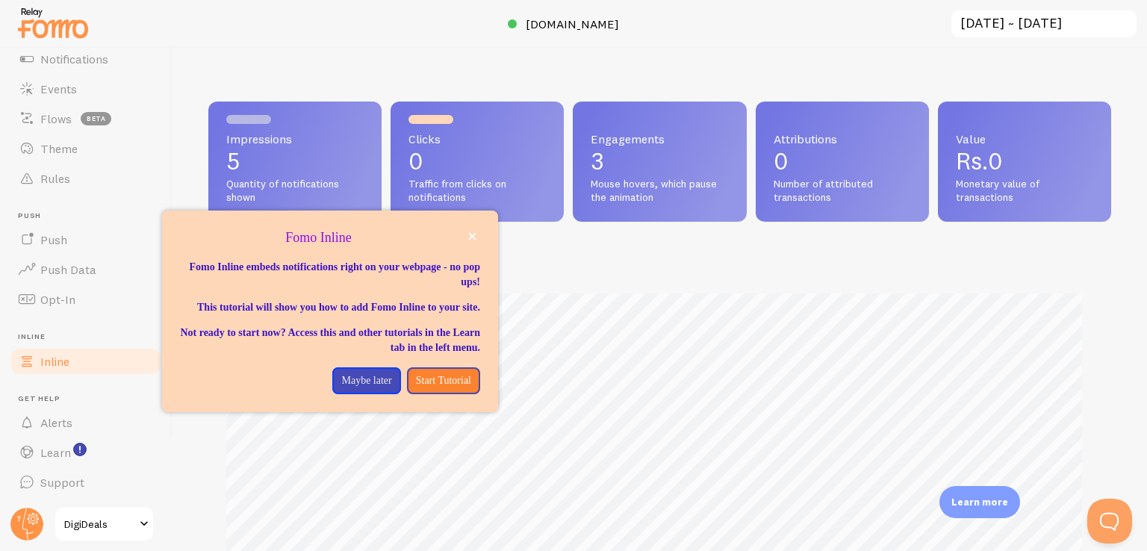
click at [63, 360] on span "Inline" at bounding box center [54, 361] width 29 height 15
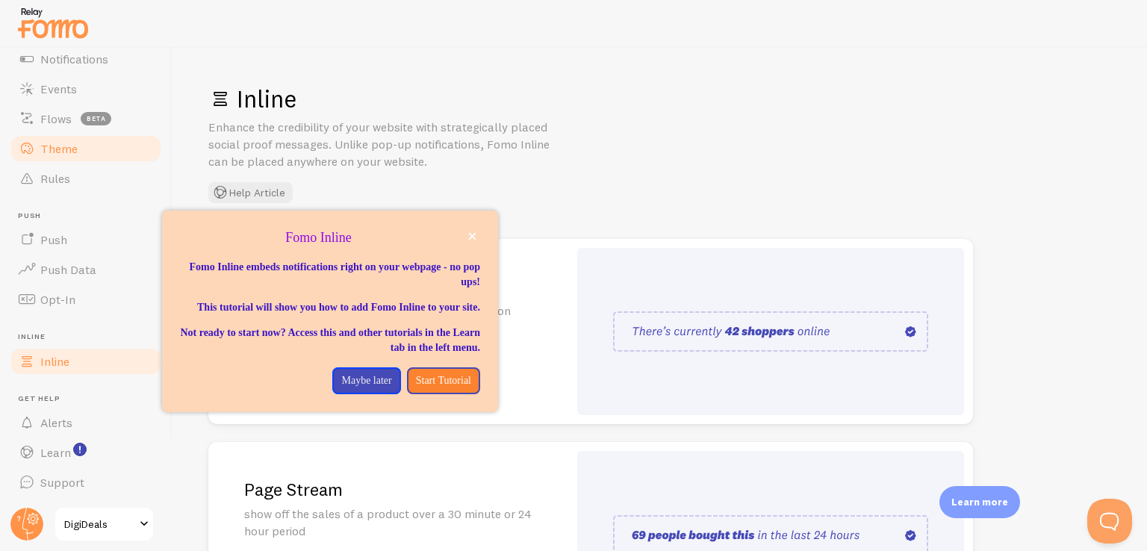
click at [72, 151] on span "Theme" at bounding box center [58, 148] width 37 height 15
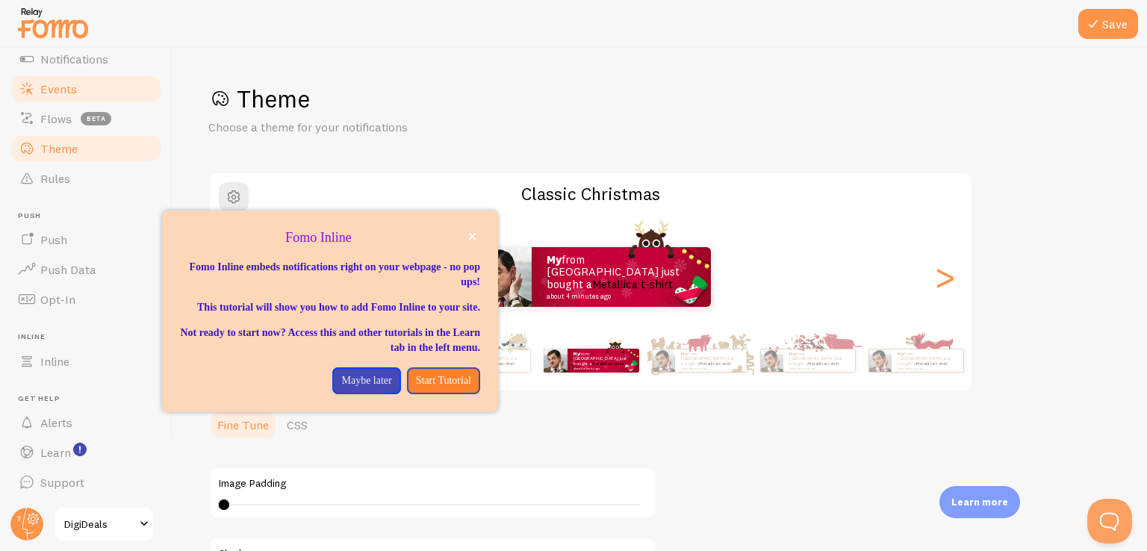
click at [61, 81] on span "Events" at bounding box center [58, 88] width 37 height 15
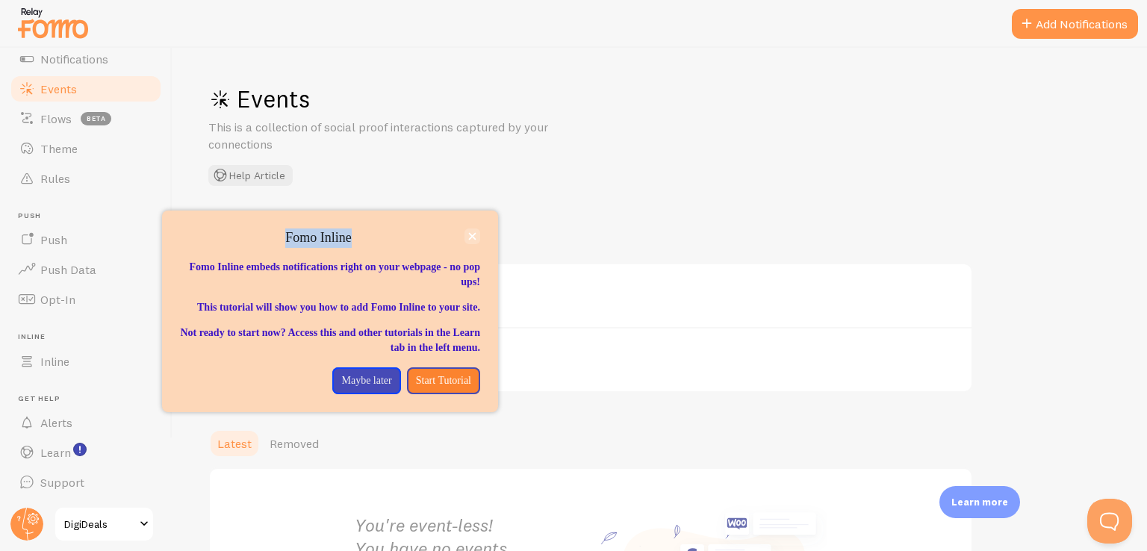
drag, startPoint x: 480, startPoint y: 240, endPoint x: 472, endPoint y: 234, distance: 9.7
click at [472, 234] on div "Fomo Inline" at bounding box center [330, 237] width 336 height 19
click at [472, 234] on icon "close," at bounding box center [472, 236] width 8 height 8
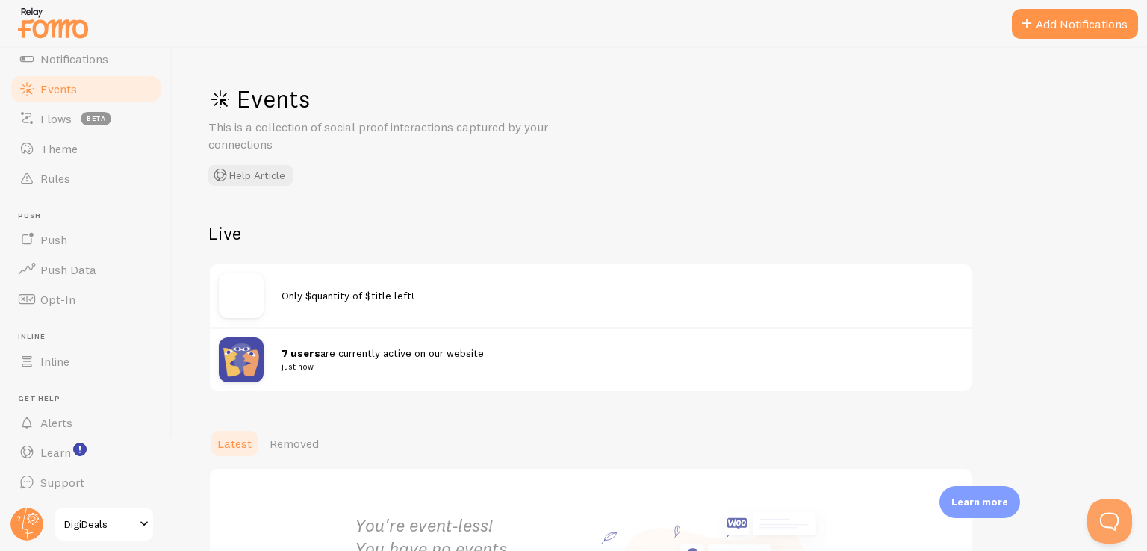
scroll to position [177, 0]
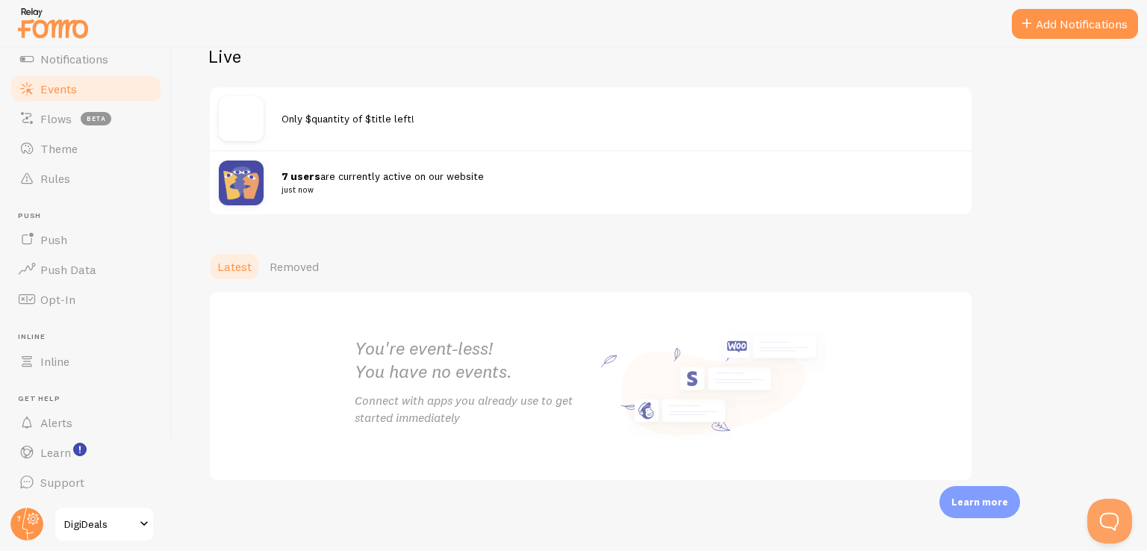
click at [257, 175] on img at bounding box center [241, 183] width 45 height 45
click at [111, 231] on link "Push" at bounding box center [86, 240] width 154 height 30
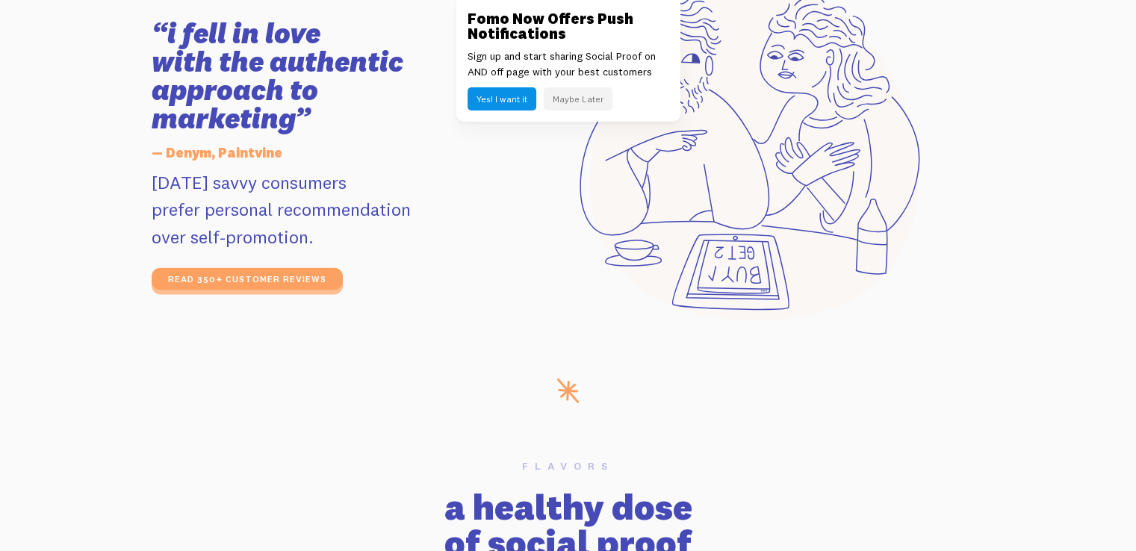
scroll to position [2601, 0]
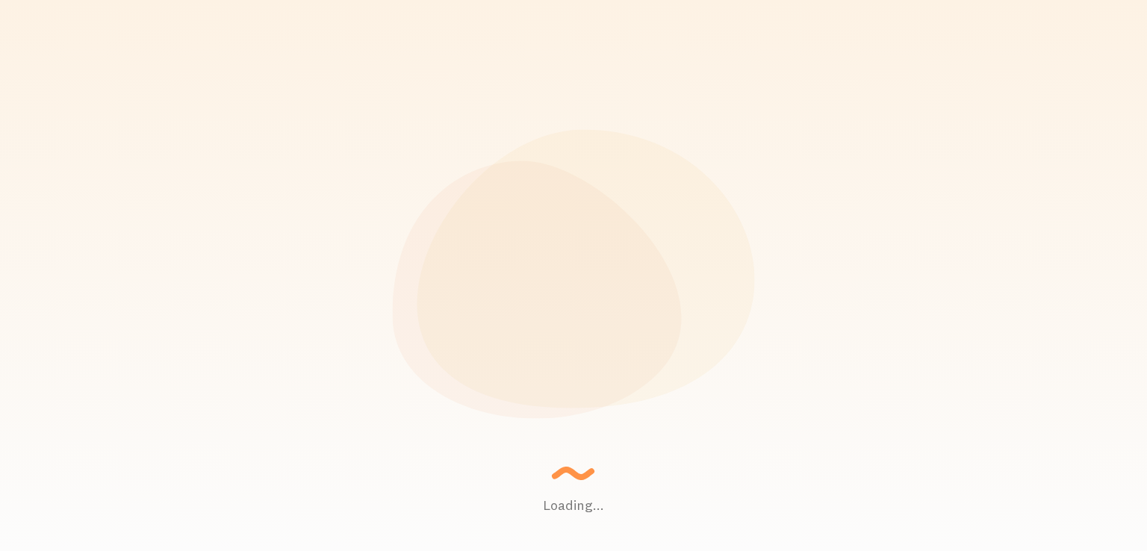
drag, startPoint x: 0, startPoint y: 0, endPoint x: 544, endPoint y: 191, distance: 576.2
click at [544, 191] on div "Loading... Setting up a seamless experience... - Granny Gathering data and junk…" at bounding box center [573, 275] width 1147 height 551
